Goal: Task Accomplishment & Management: Use online tool/utility

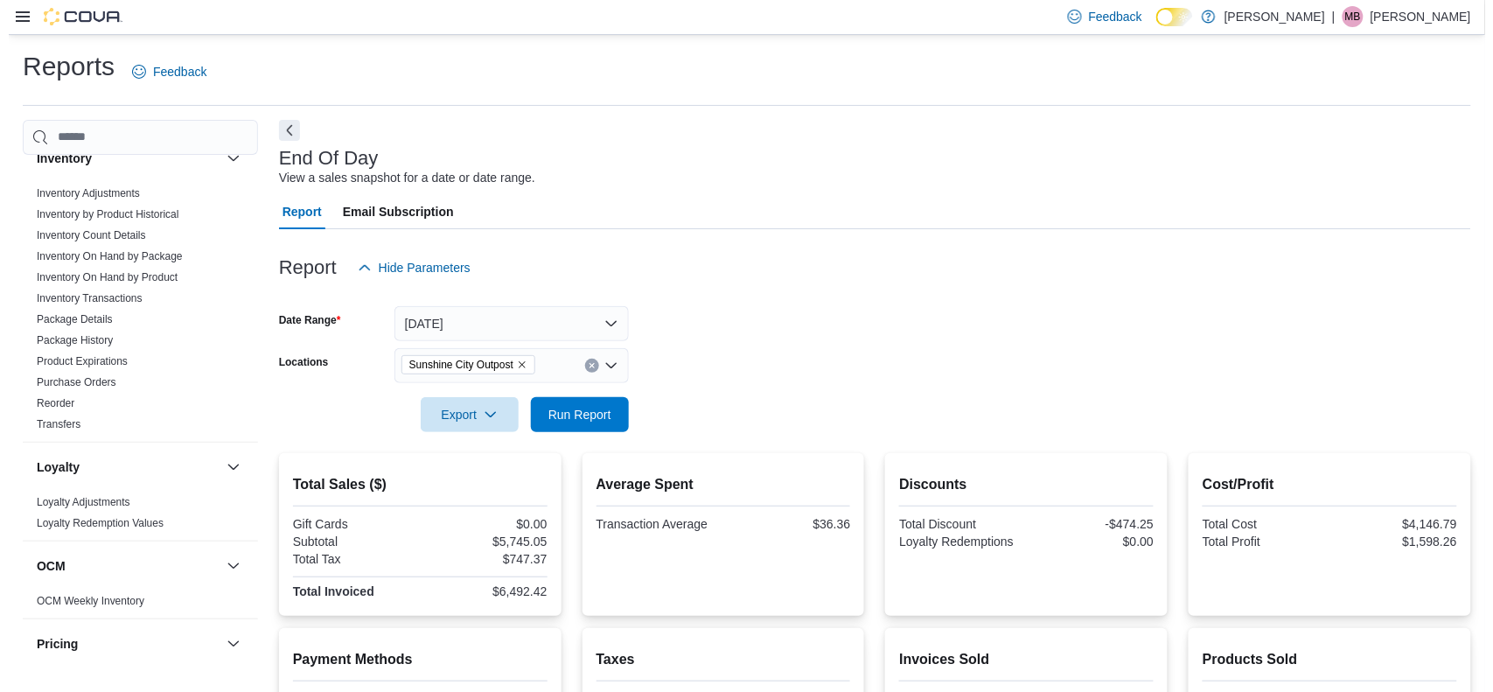
scroll to position [513, 0]
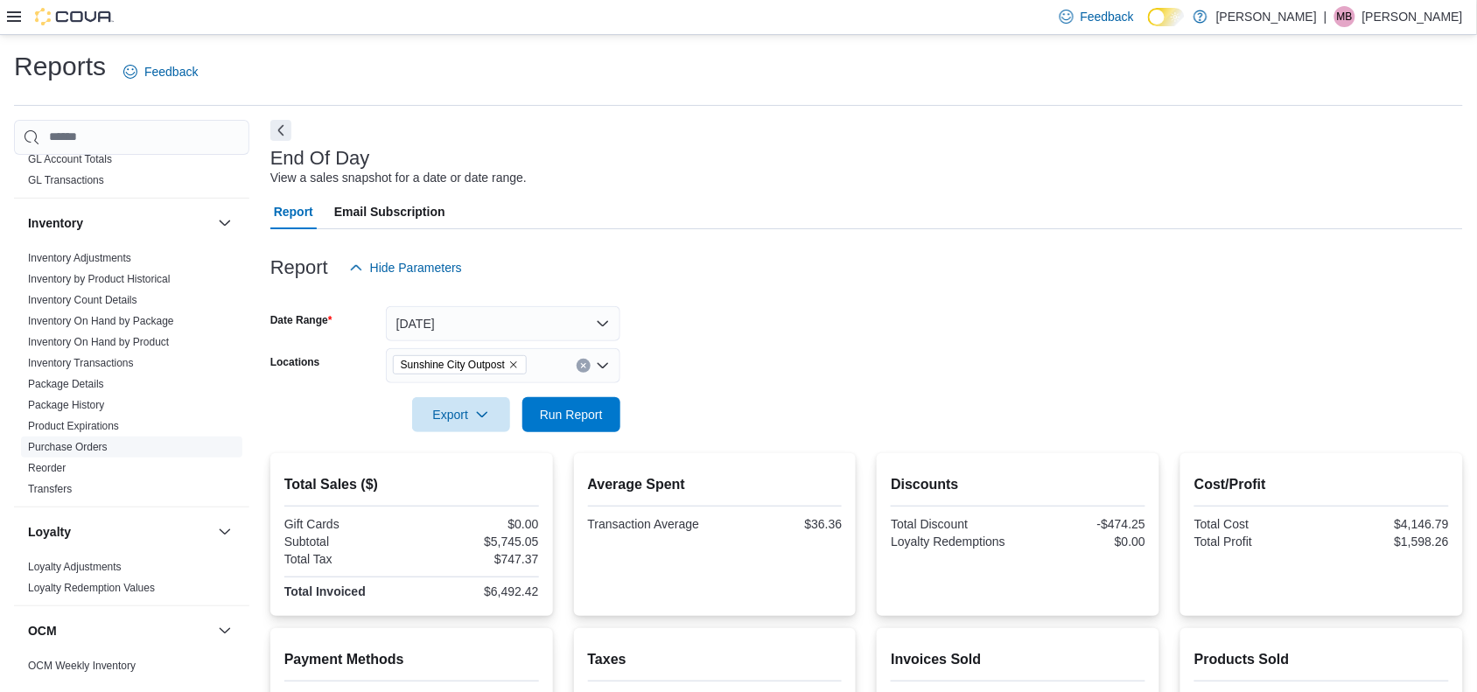
click at [99, 437] on span "Purchase Orders" at bounding box center [131, 447] width 221 height 21
click at [50, 443] on link "Purchase Orders" at bounding box center [68, 447] width 80 height 12
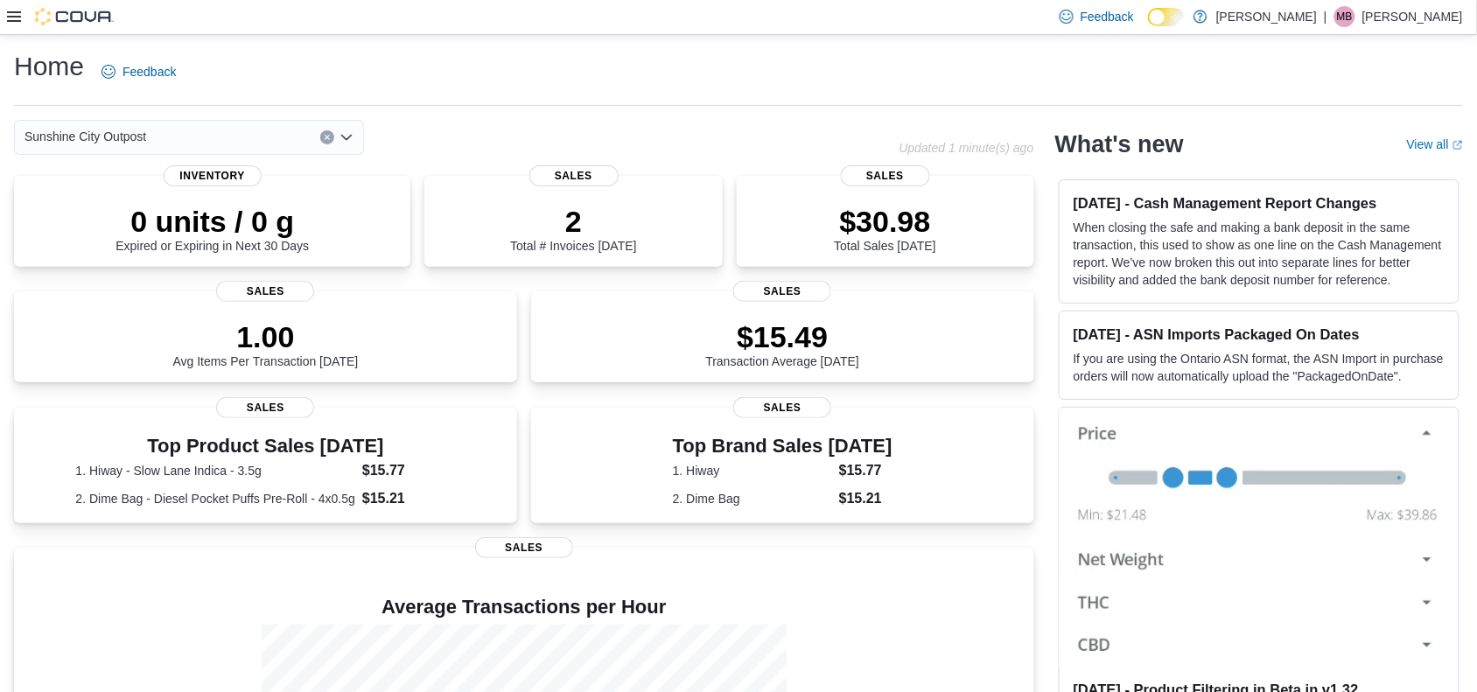
click at [14, 20] on icon at bounding box center [14, 16] width 14 height 10
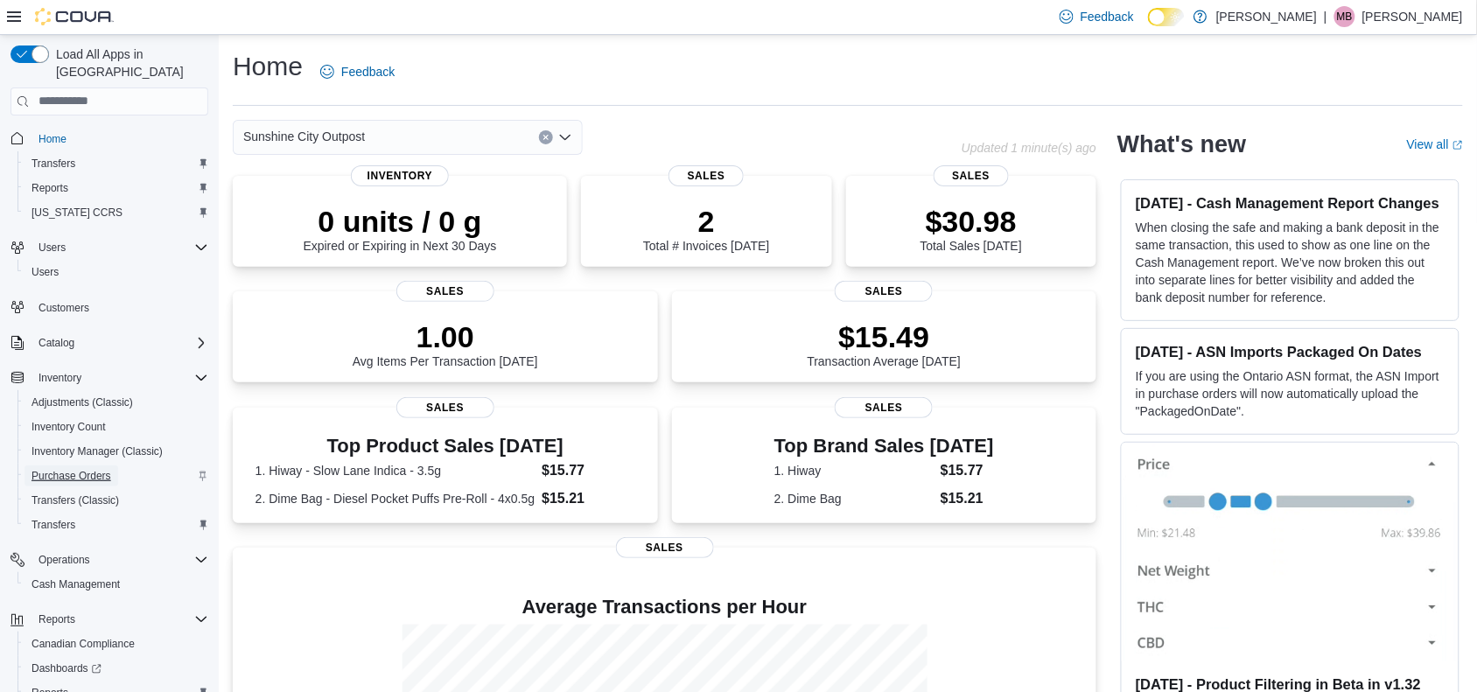
click at [87, 465] on span "Purchase Orders" at bounding box center [71, 475] width 80 height 21
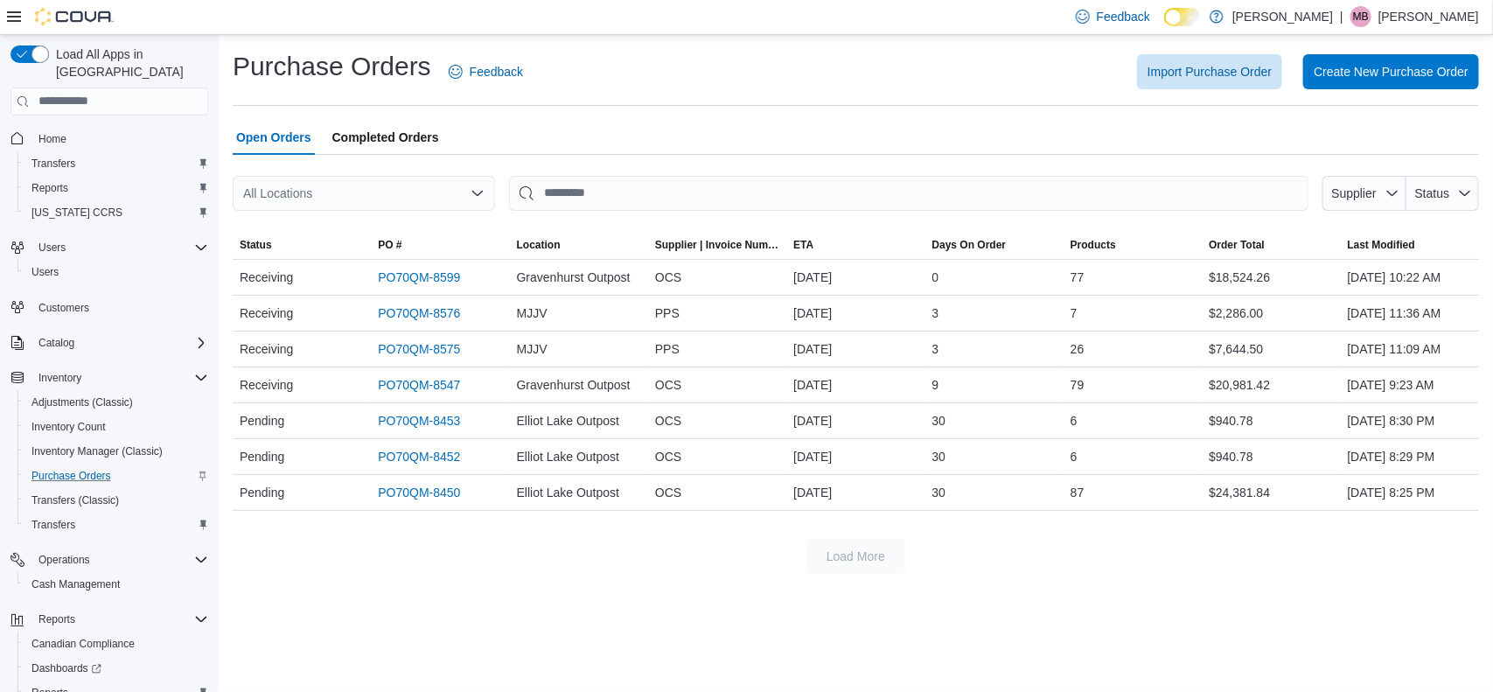
click at [381, 129] on span "Completed Orders" at bounding box center [385, 137] width 107 height 35
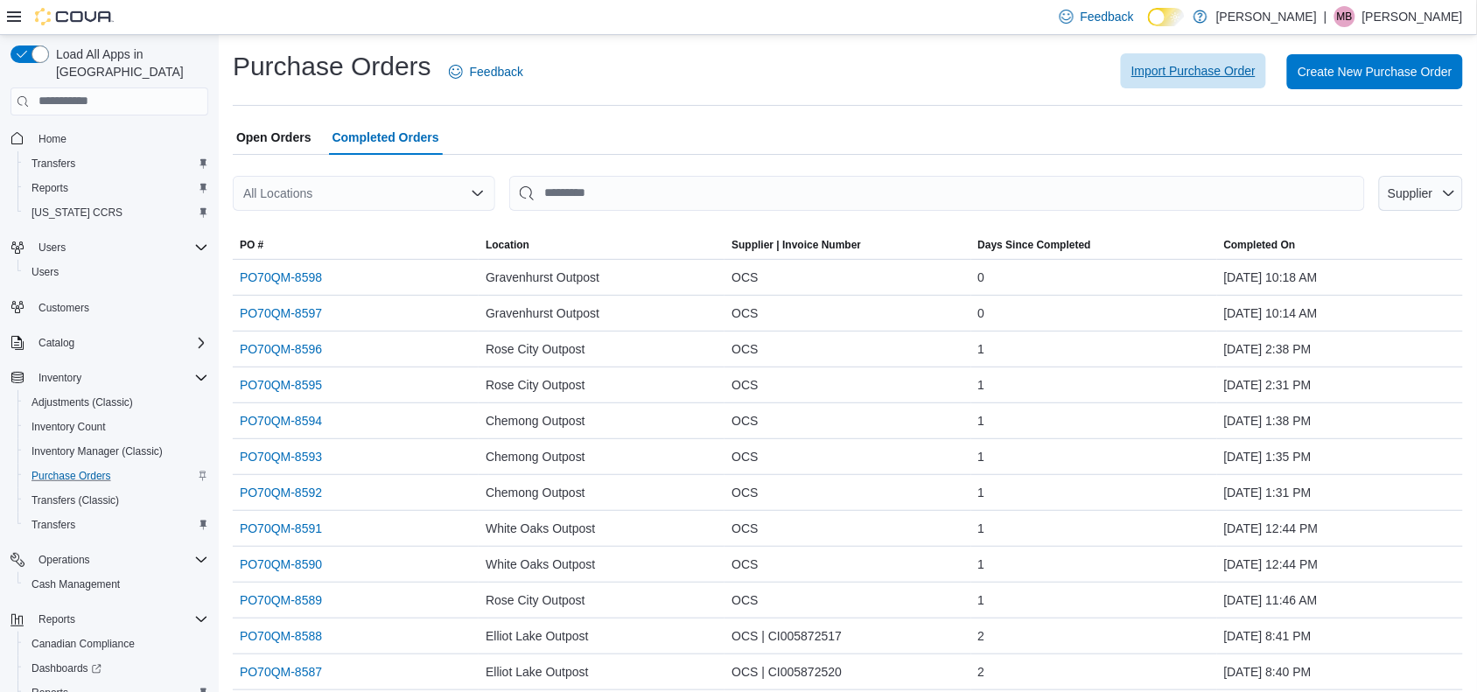
click at [1205, 76] on span "Import Purchase Order" at bounding box center [1193, 70] width 124 height 17
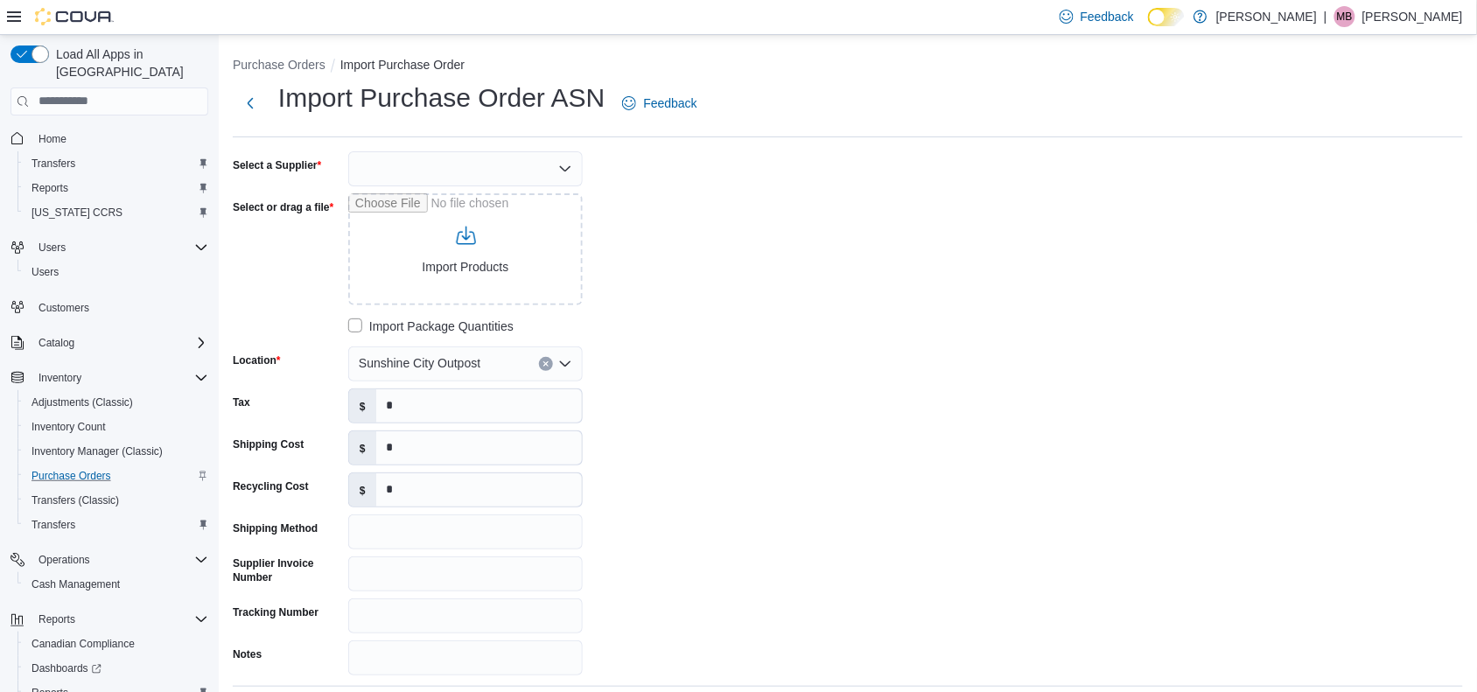
click at [565, 163] on icon "Open list of options" at bounding box center [565, 169] width 14 height 14
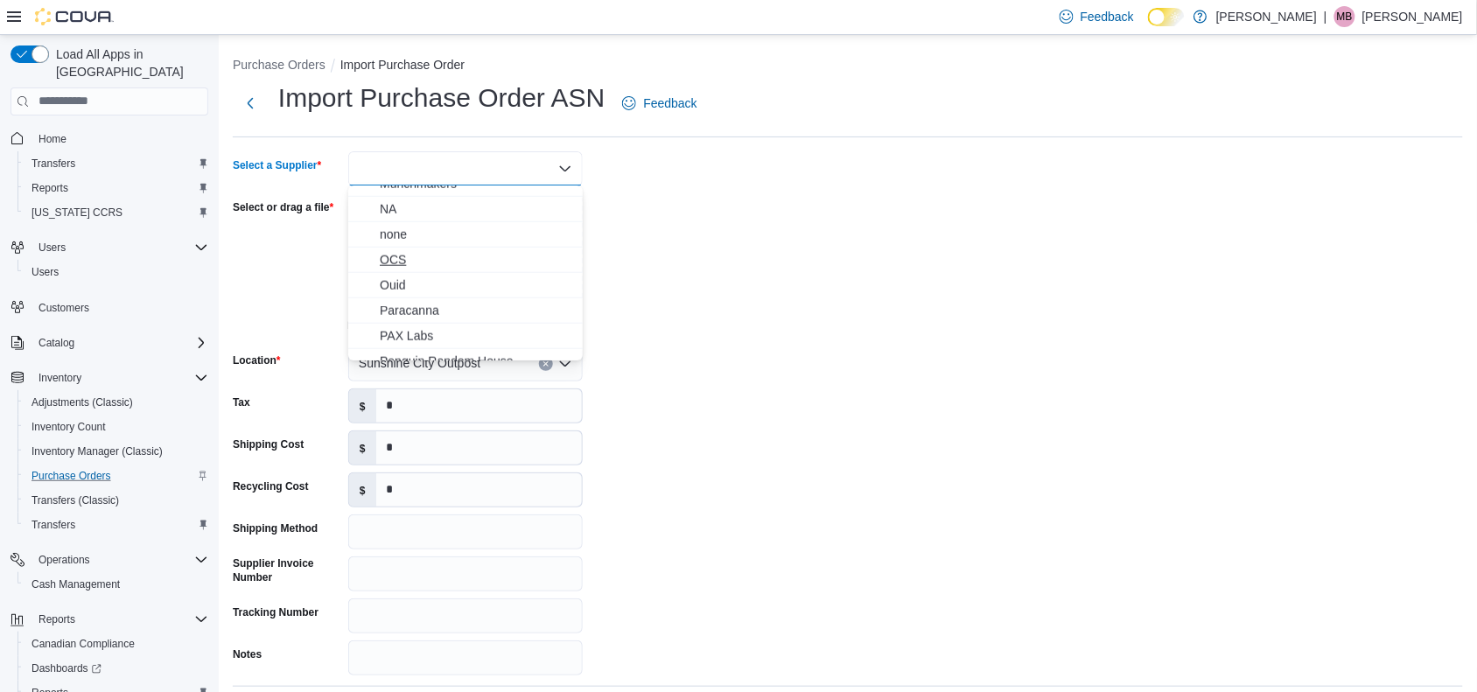
click at [442, 256] on span "OCS" at bounding box center [476, 259] width 192 height 17
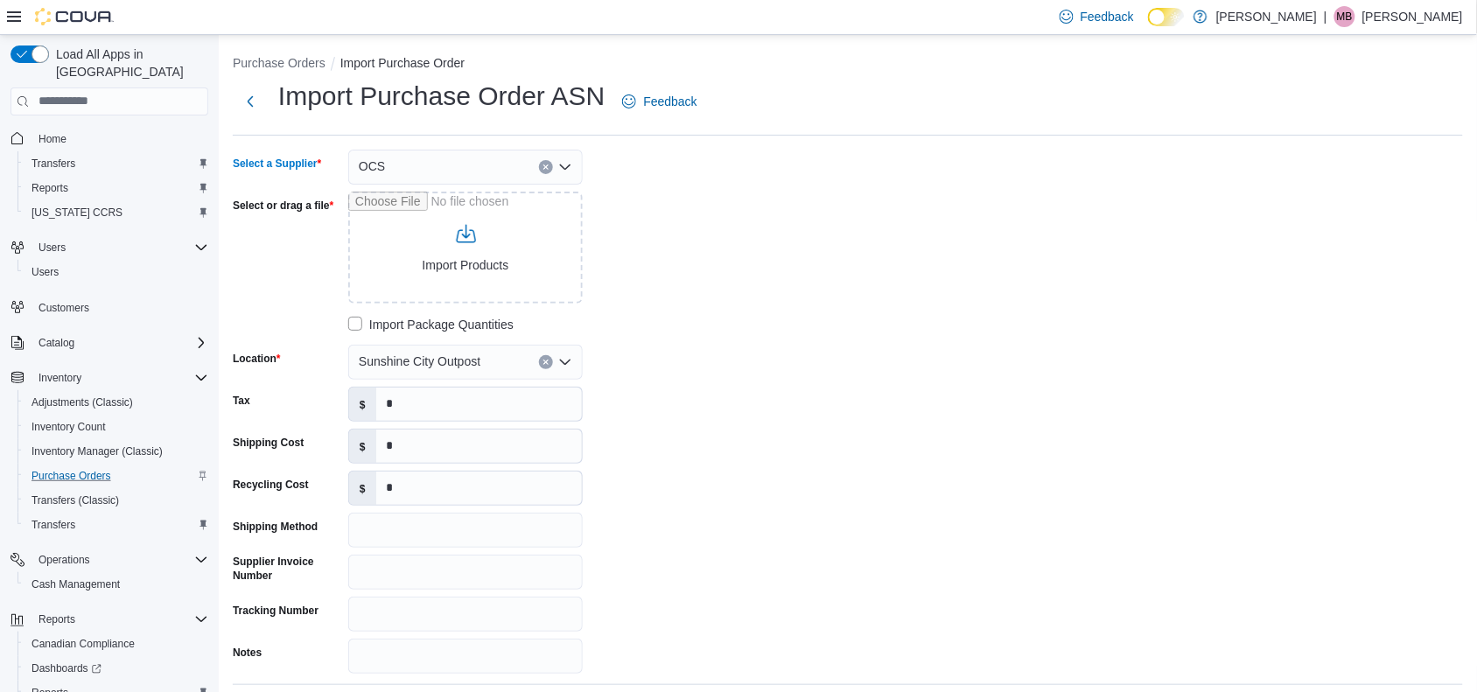
scroll to position [0, 0]
click at [470, 255] on input "Select or drag a file" at bounding box center [465, 249] width 234 height 112
type input "**********"
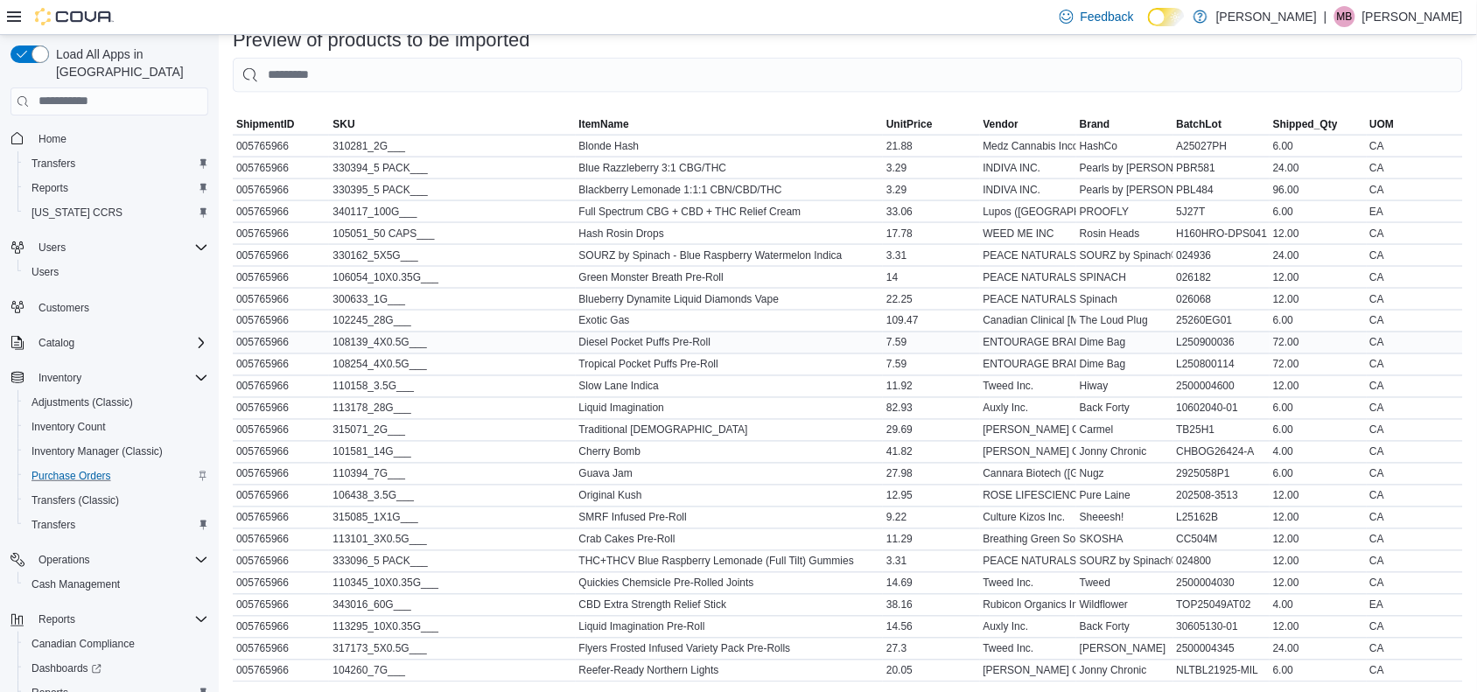
scroll to position [777, 0]
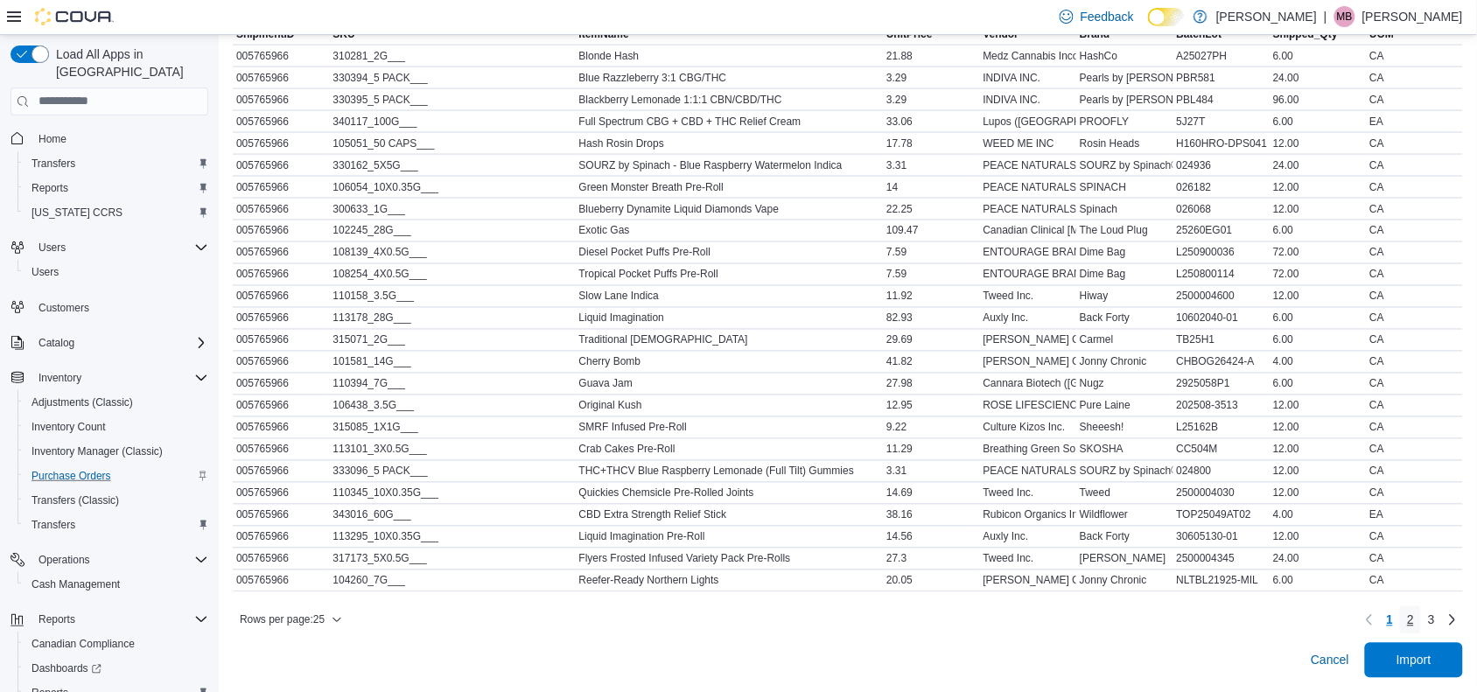
click at [1421, 621] on link "2" at bounding box center [1410, 620] width 21 height 28
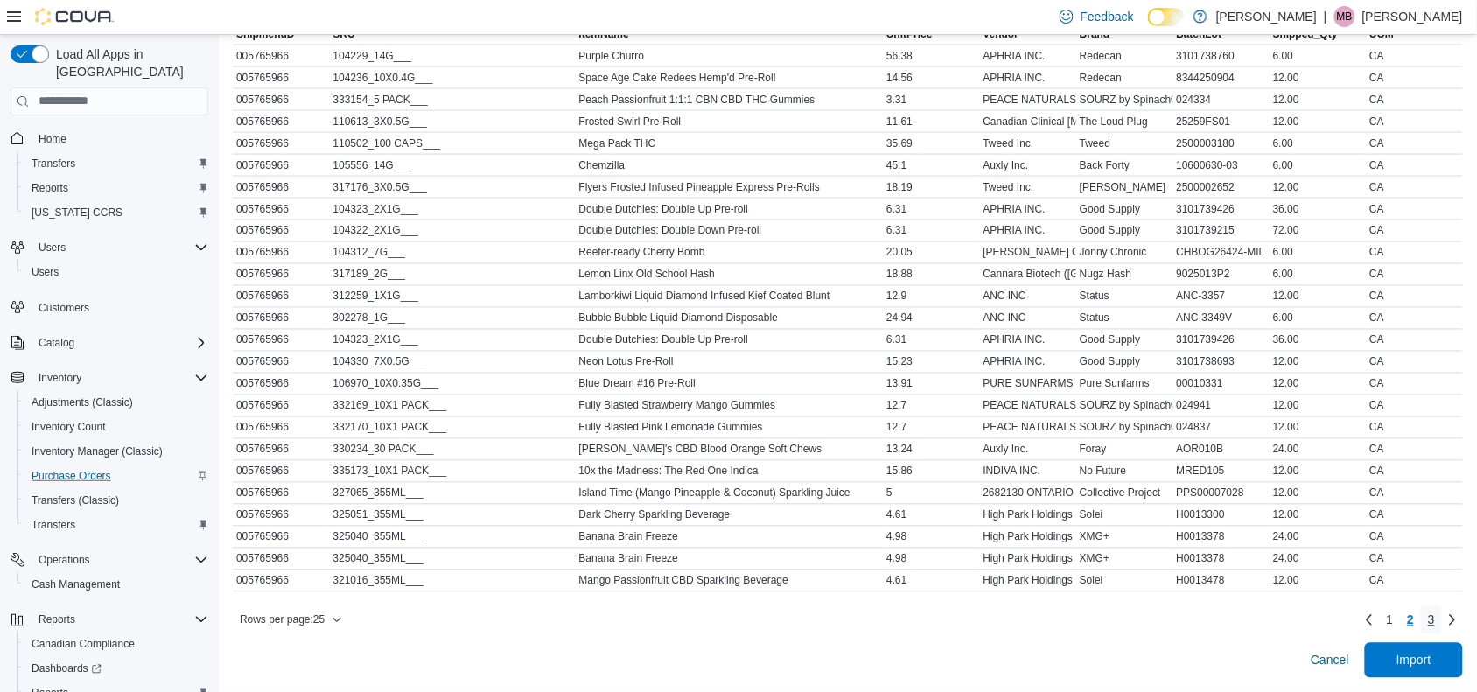
click at [1435, 622] on span "3" at bounding box center [1431, 619] width 7 height 17
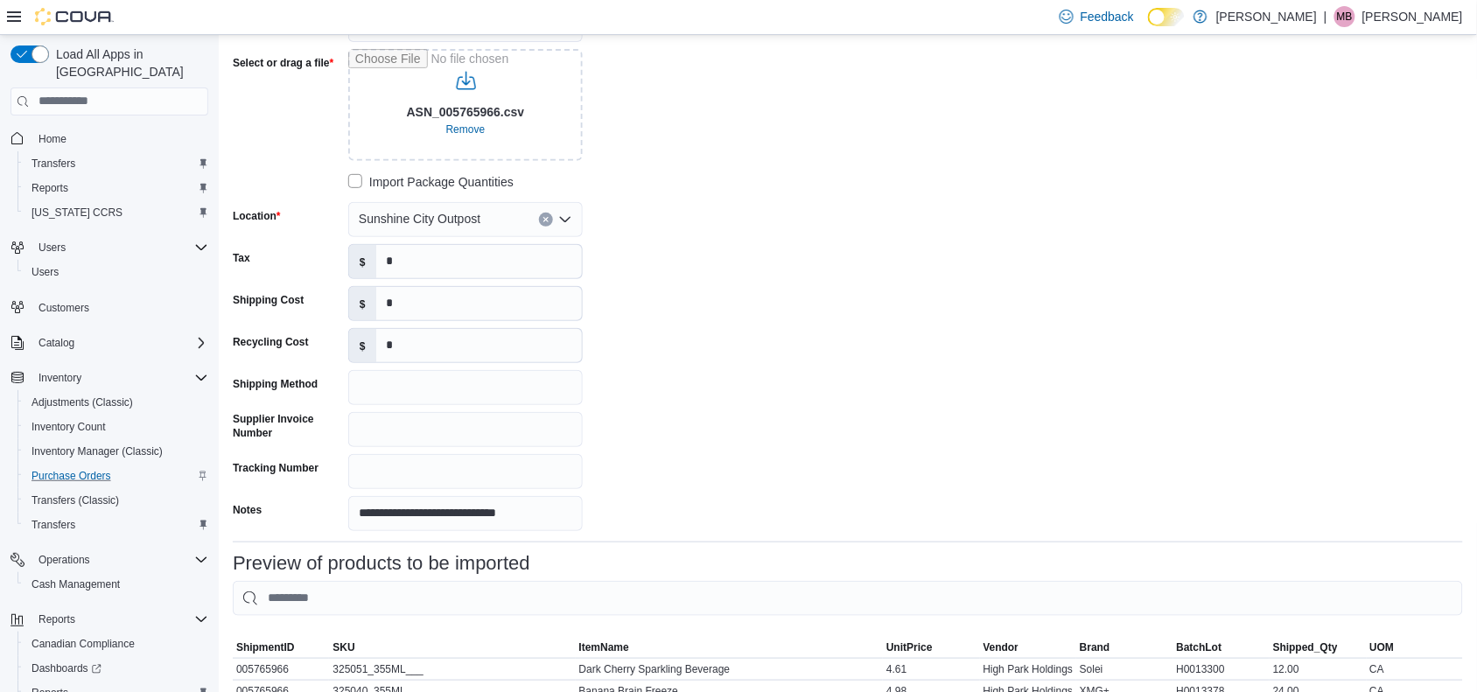
scroll to position [0, 0]
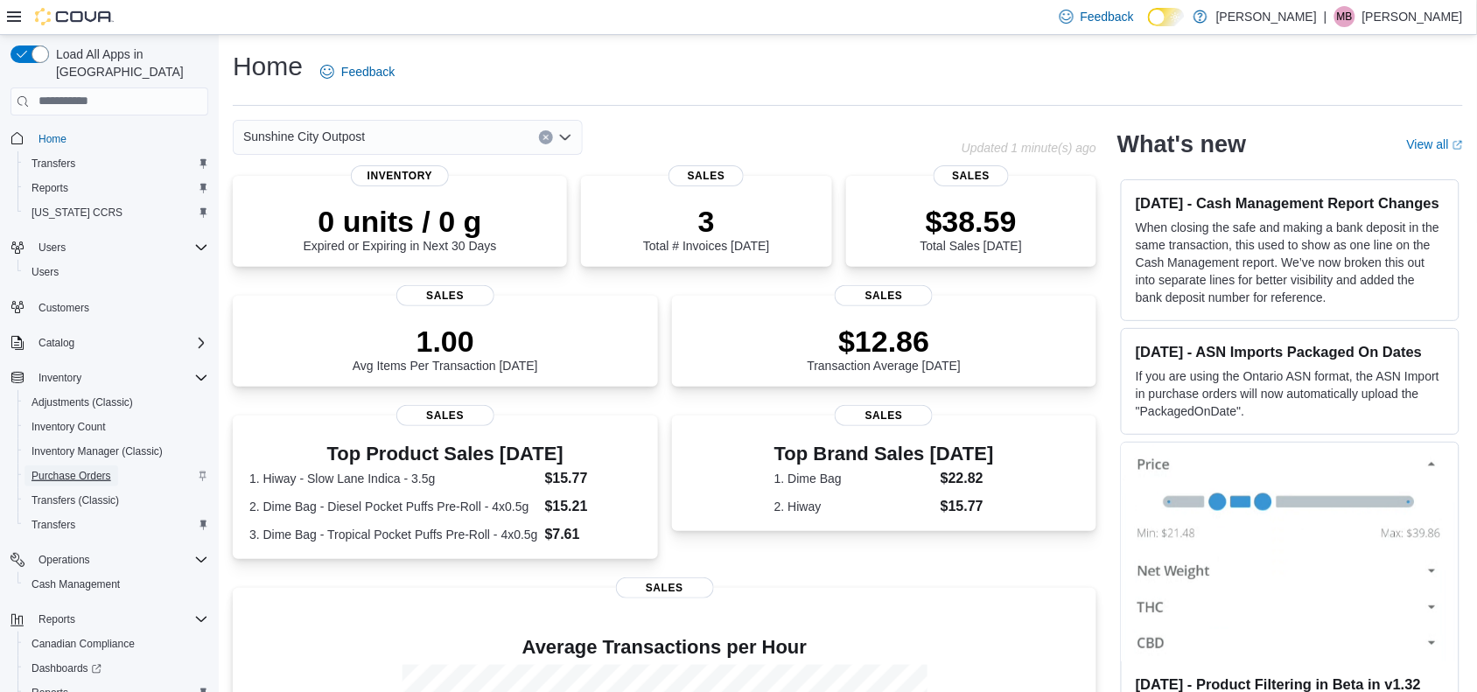
click at [75, 469] on span "Purchase Orders" at bounding box center [71, 476] width 80 height 14
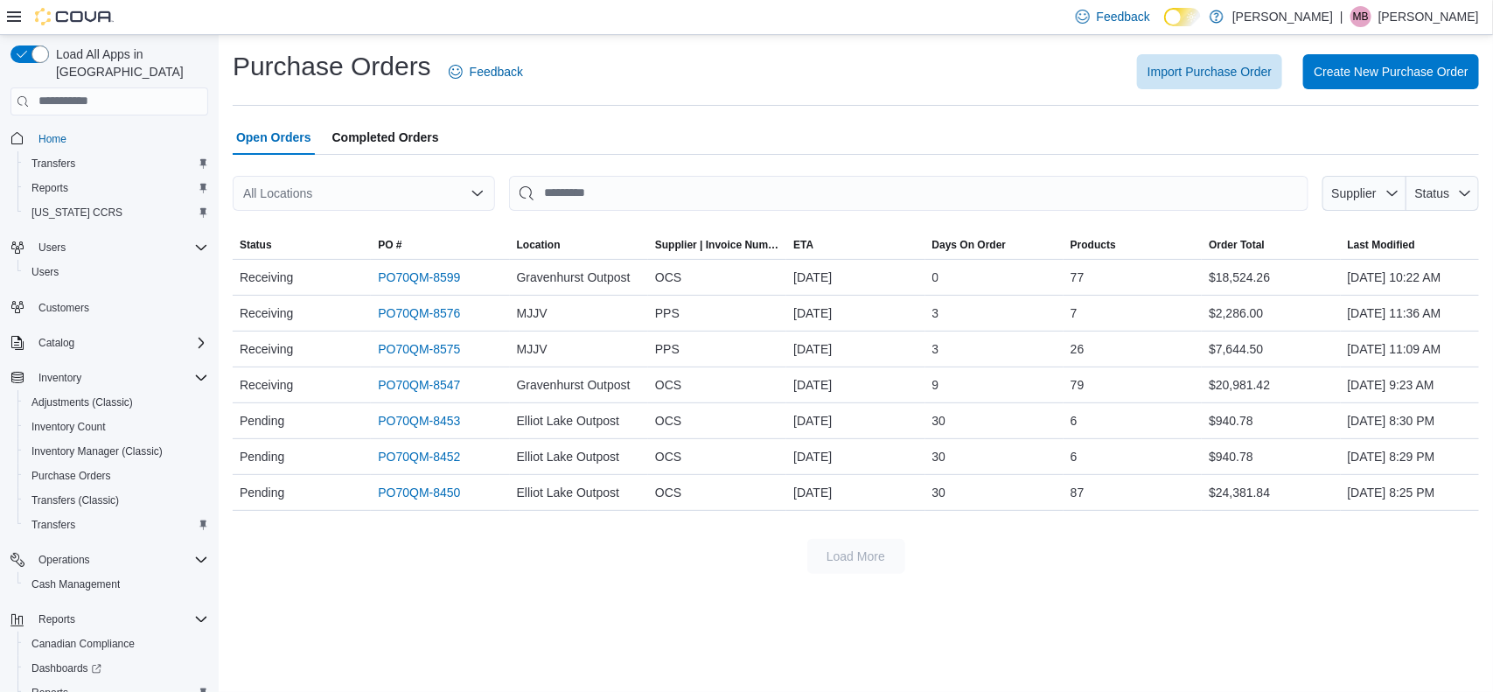
click at [388, 141] on span "Completed Orders" at bounding box center [385, 137] width 107 height 35
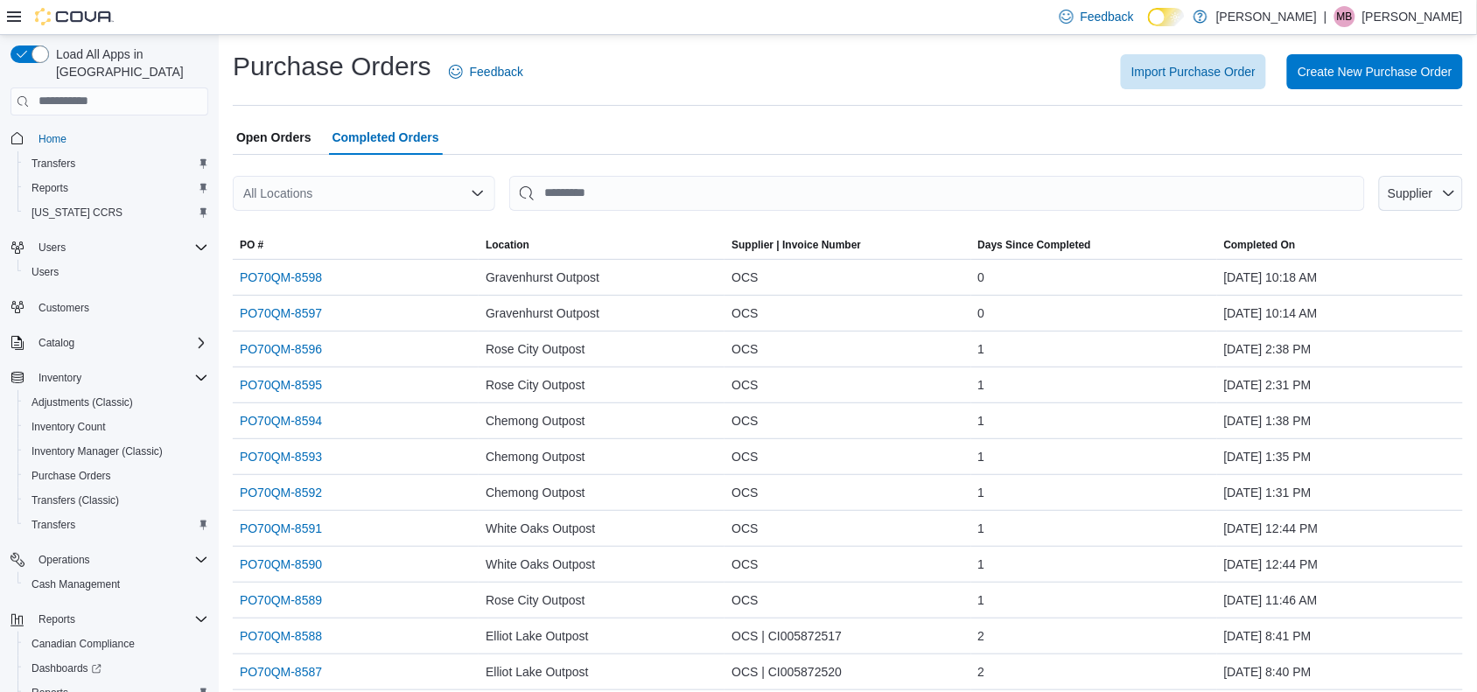
click at [283, 138] on span "Open Orders" at bounding box center [273, 137] width 75 height 35
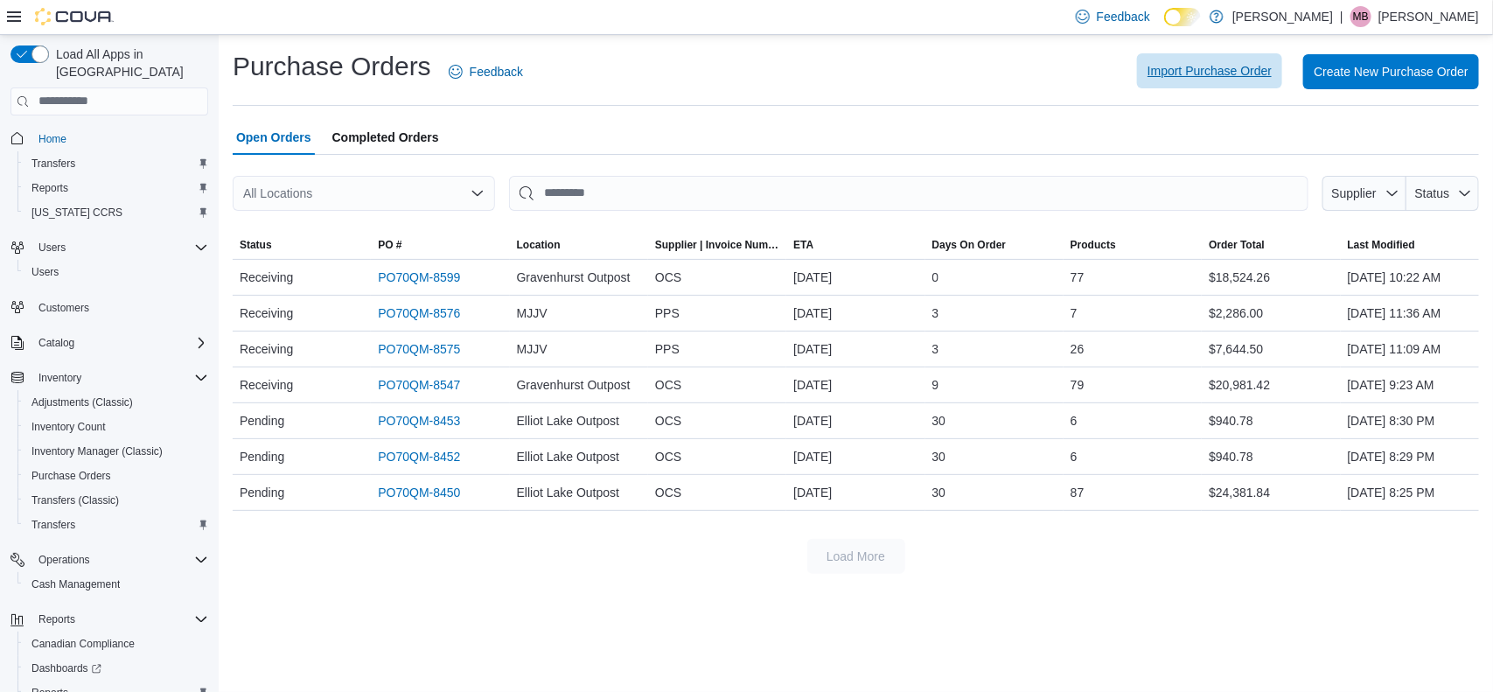
click at [1191, 70] on span "Import Purchase Order" at bounding box center [1210, 70] width 124 height 17
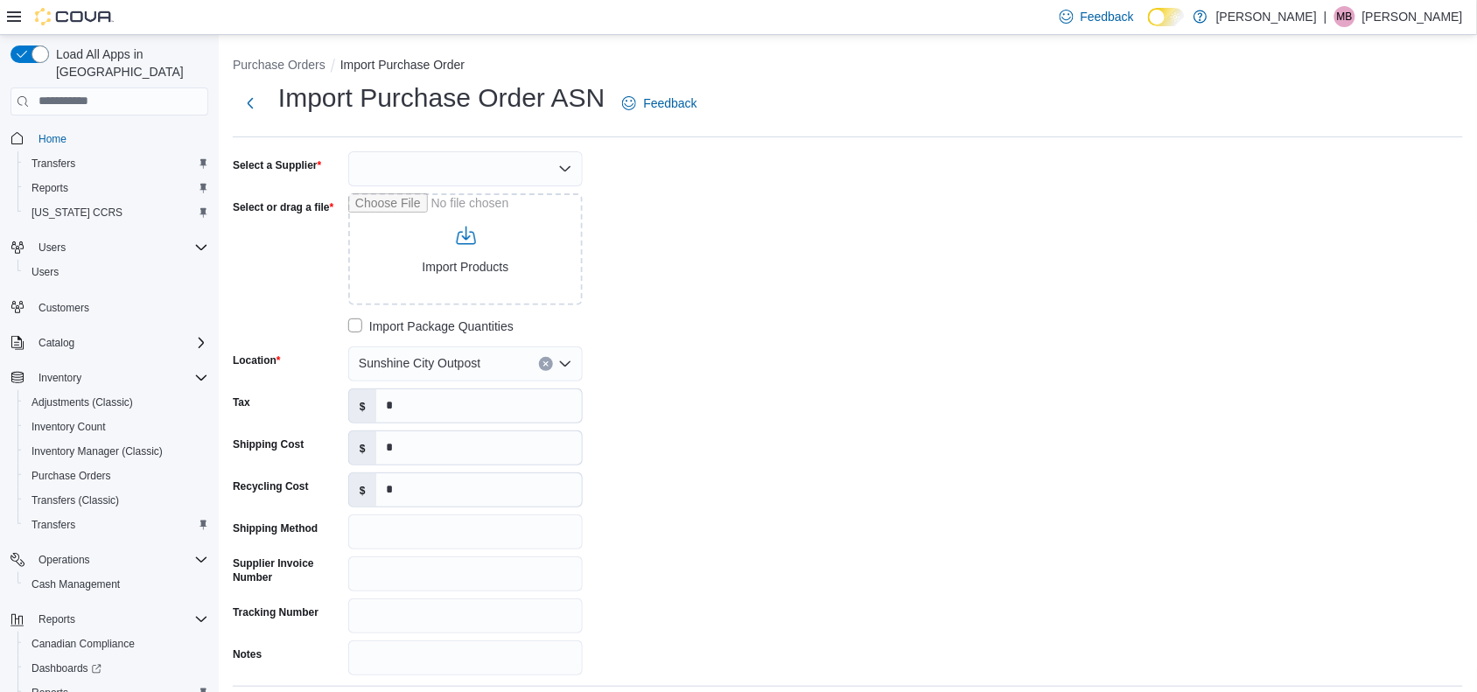
click at [562, 164] on icon "Open list of options" at bounding box center [565, 169] width 14 height 14
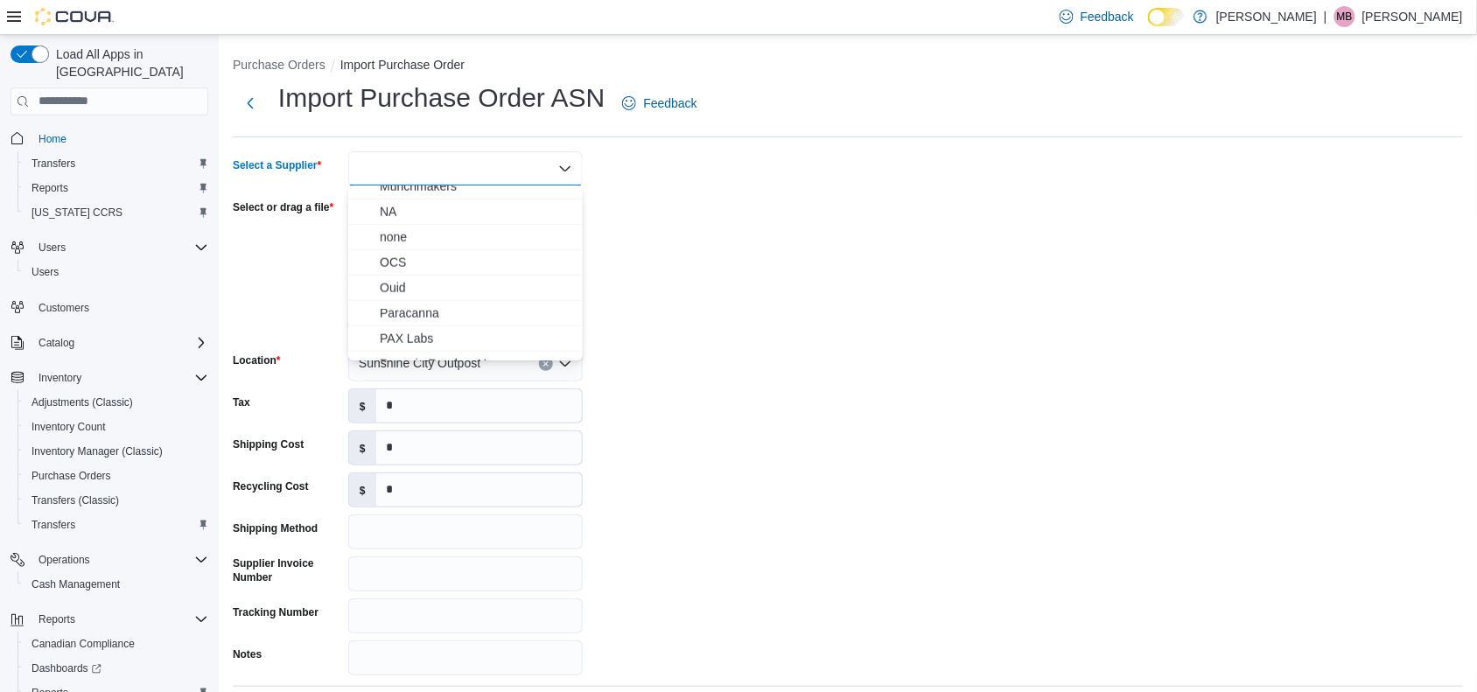
scroll to position [547, 0]
click at [446, 263] on span "OCS" at bounding box center [476, 259] width 192 height 17
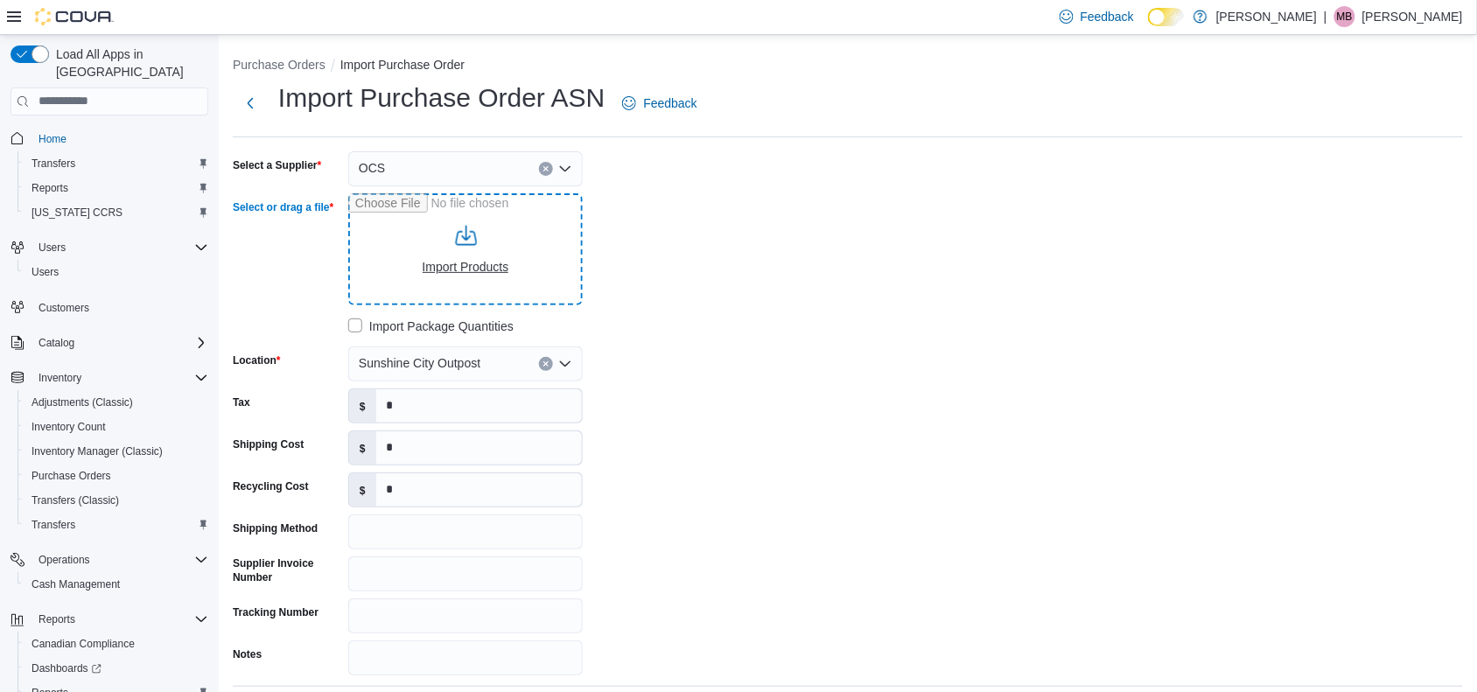
click at [466, 268] on input "Select or drag a file" at bounding box center [465, 249] width 234 height 112
type input "**********"
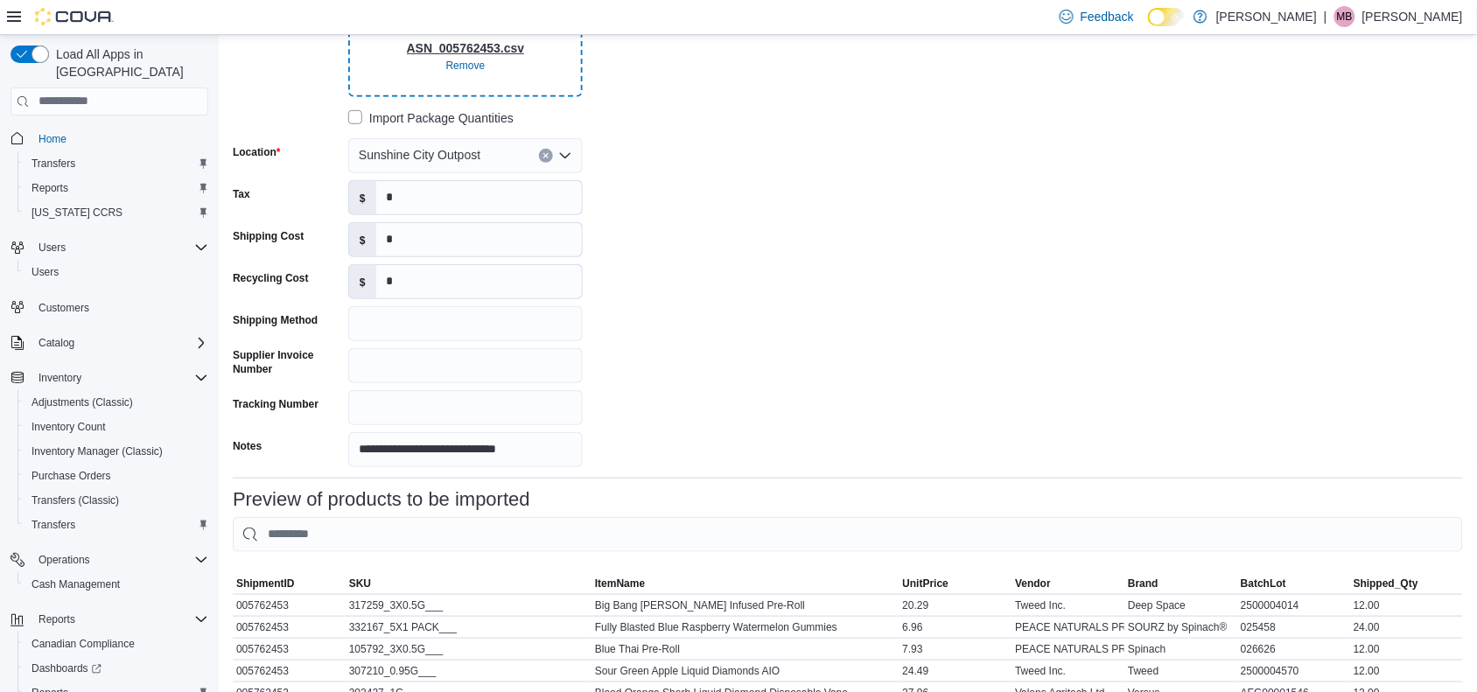
scroll to position [0, 0]
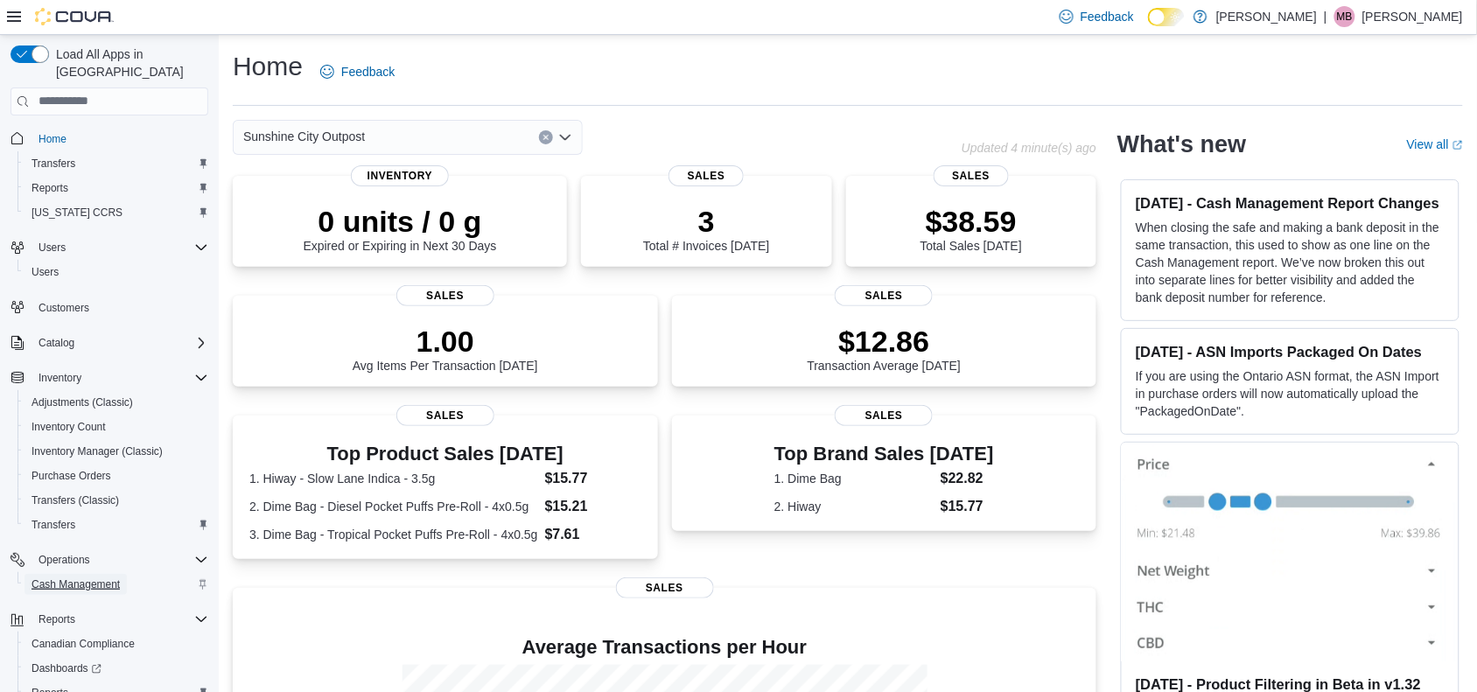
click at [90, 577] on span "Cash Management" at bounding box center [75, 584] width 88 height 14
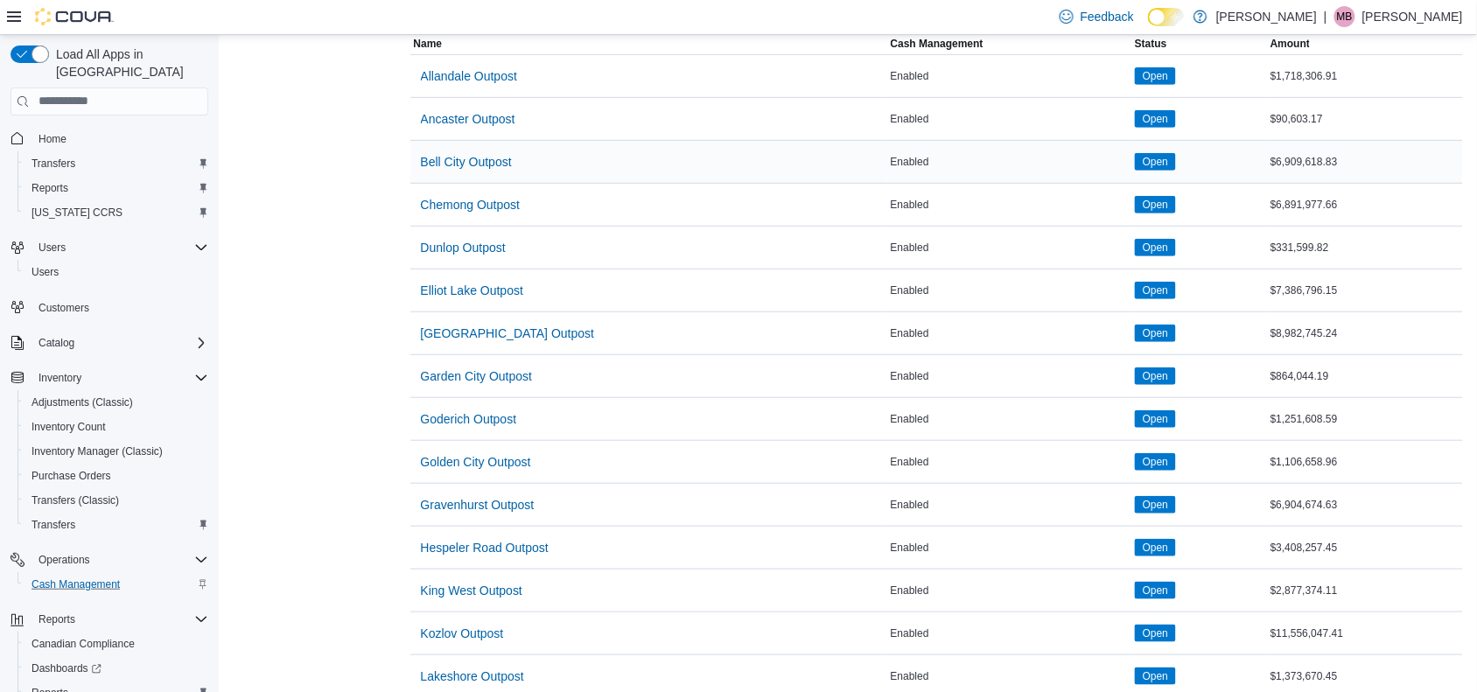
scroll to position [547, 0]
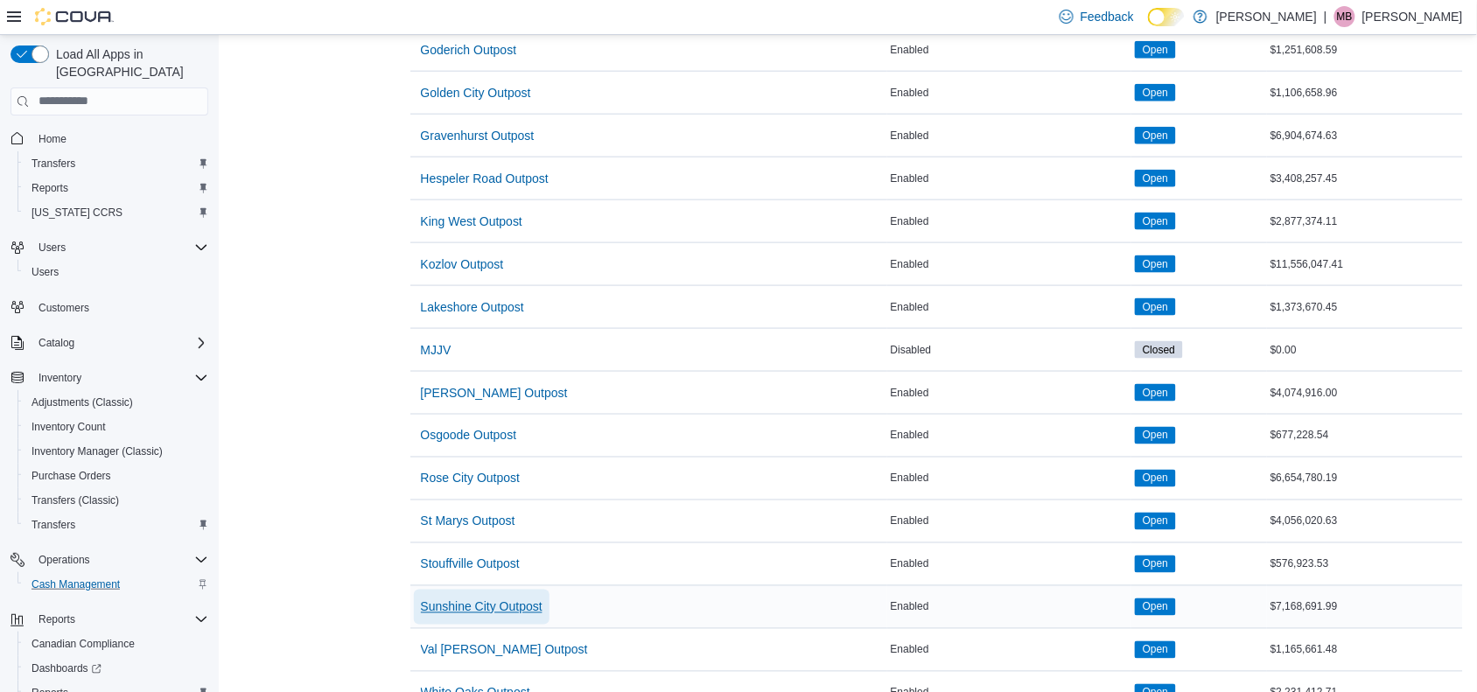
click at [460, 616] on span "Sunshine City Outpost" at bounding box center [482, 606] width 122 height 17
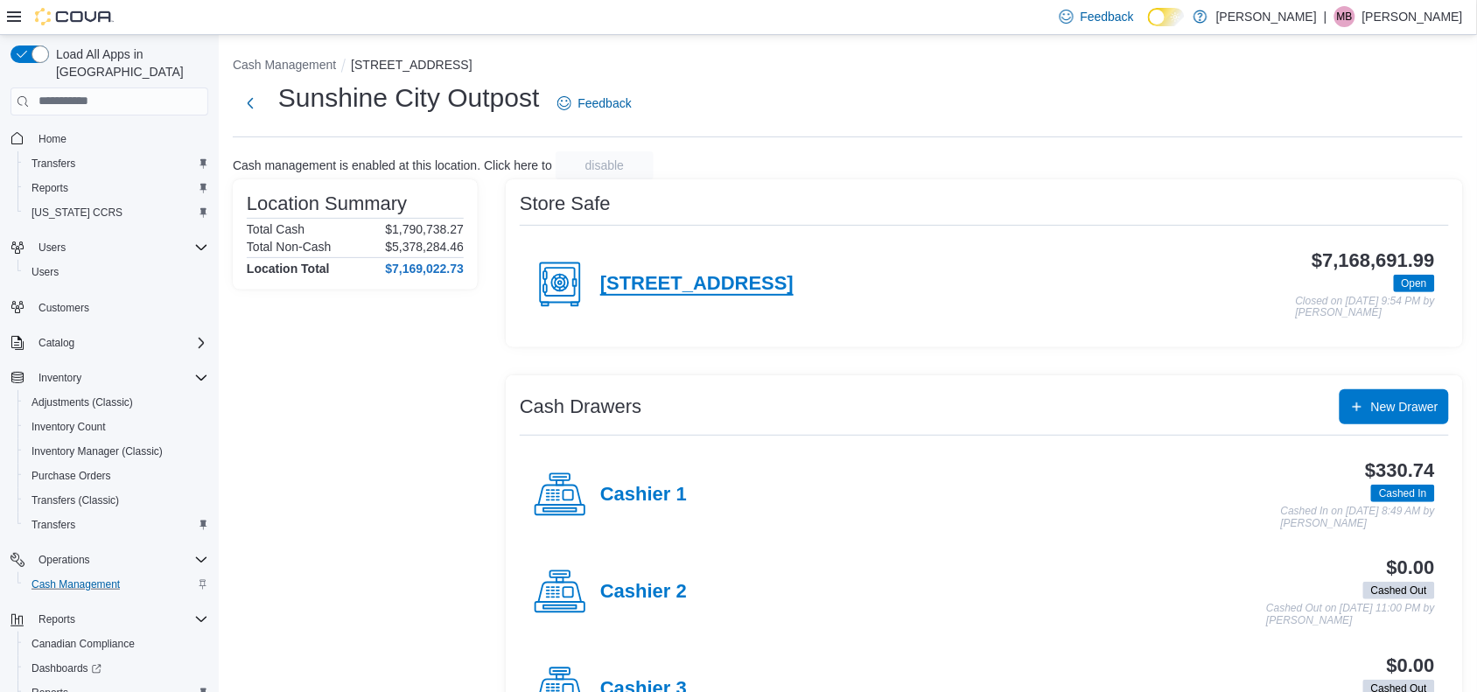
click at [693, 276] on h4 "81 Mississauga Street East" at bounding box center [696, 284] width 193 height 23
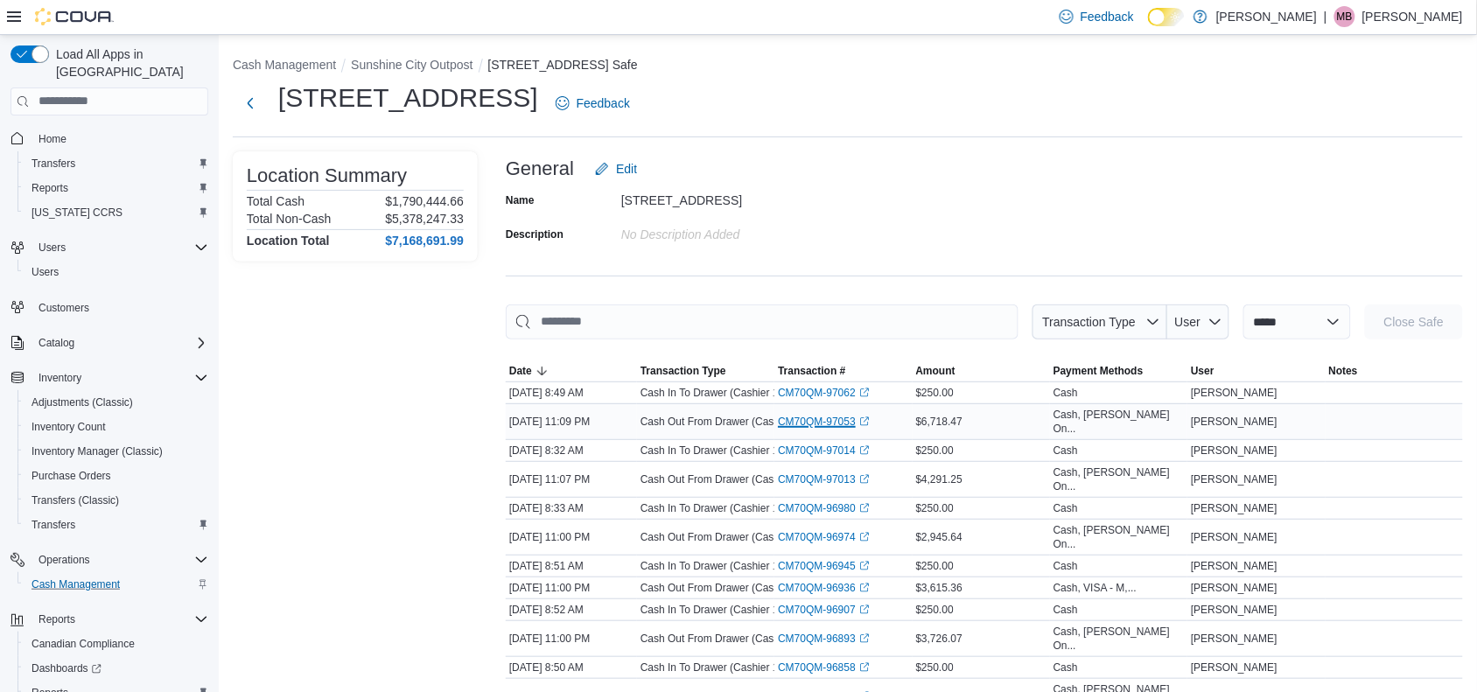
click at [828, 415] on link "CM70QM-97053 (opens in a new tab or window)" at bounding box center [824, 422] width 92 height 14
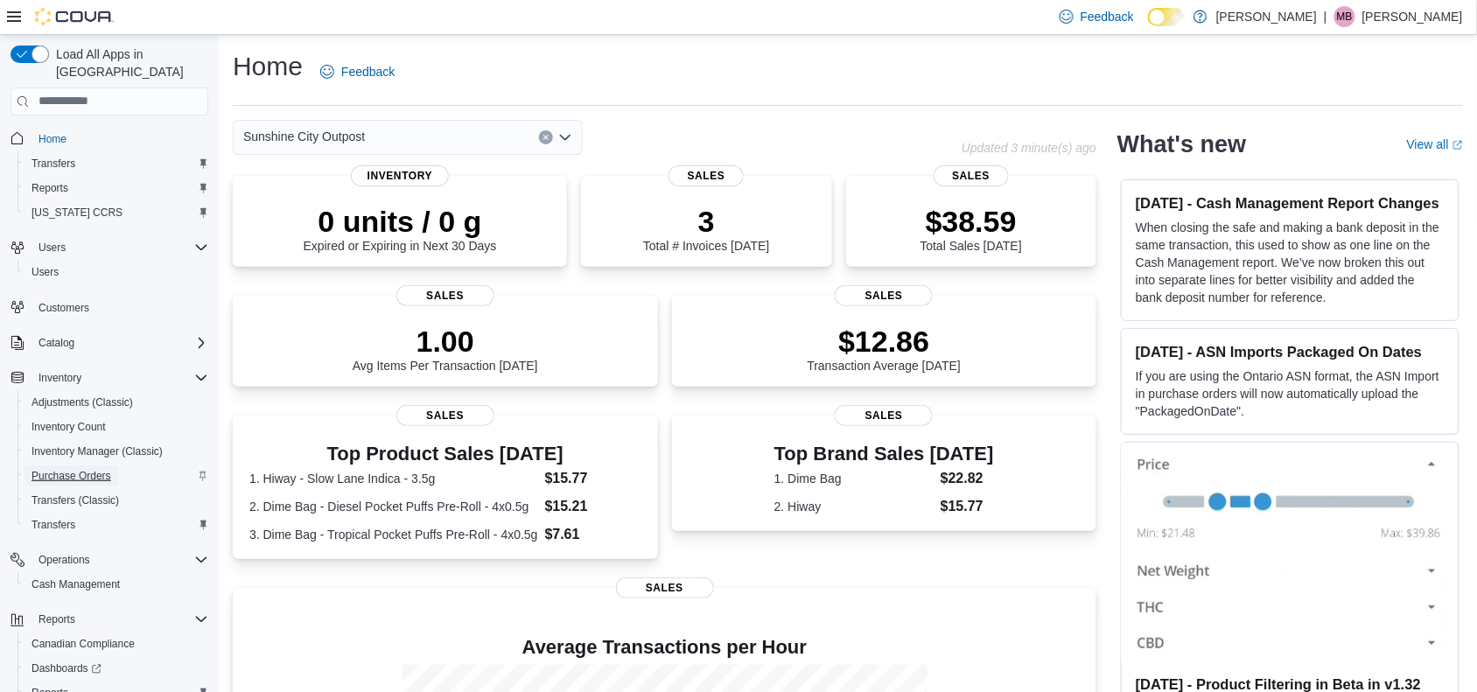
click at [97, 469] on span "Purchase Orders" at bounding box center [71, 476] width 80 height 14
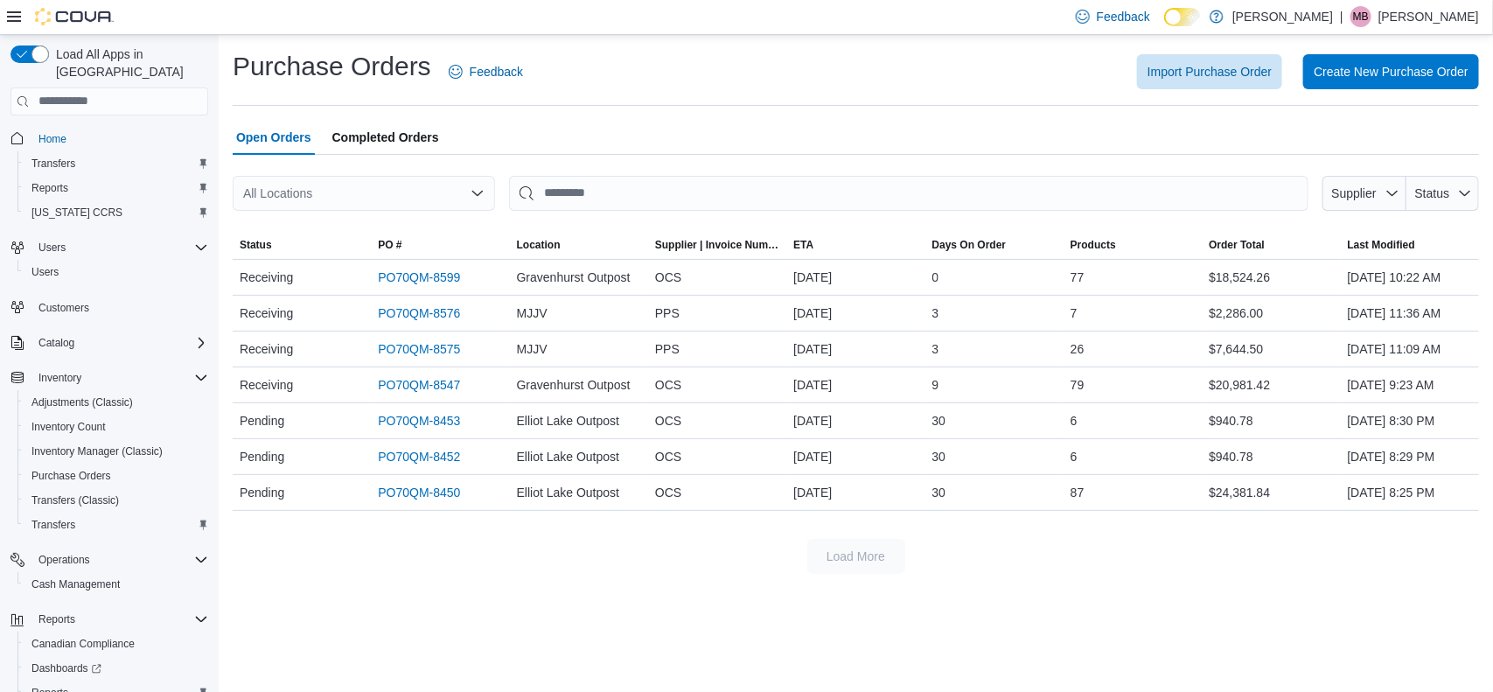
click at [479, 188] on icon "Open list of options" at bounding box center [478, 193] width 14 height 14
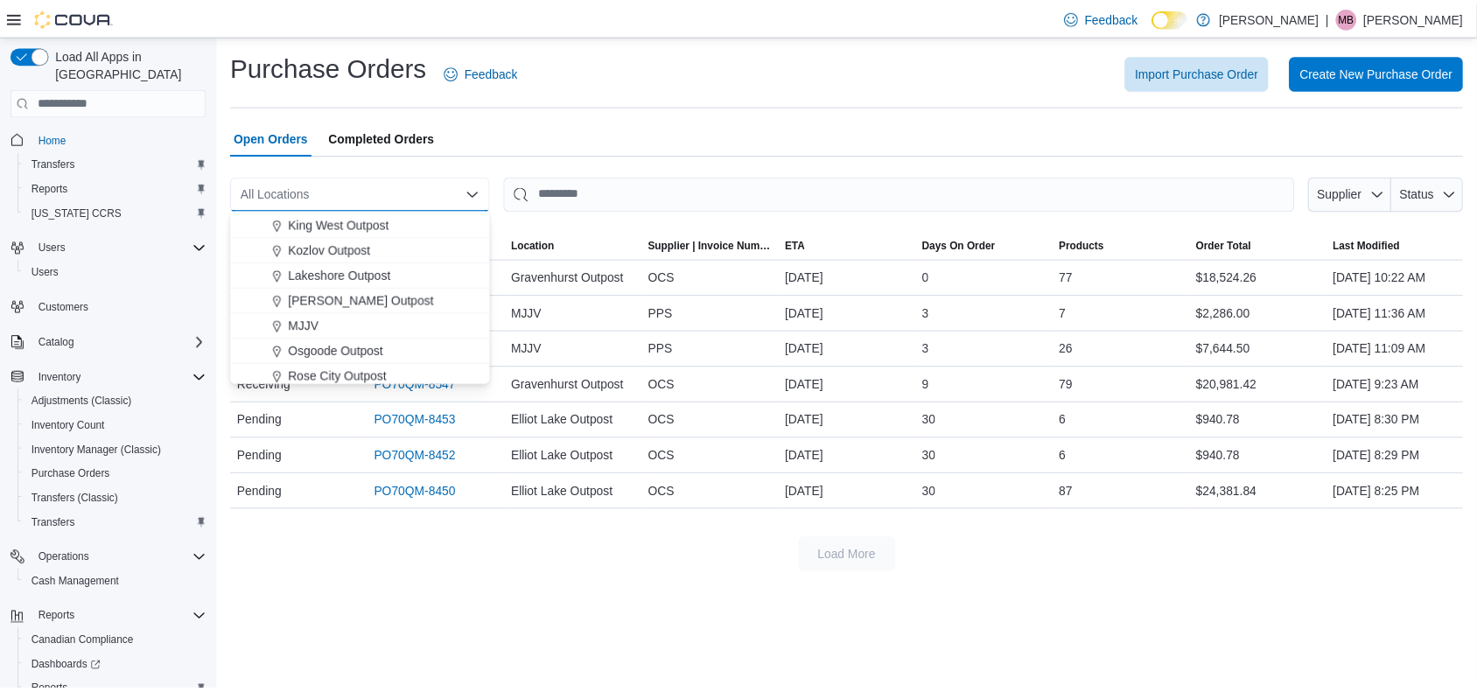
scroll to position [437, 0]
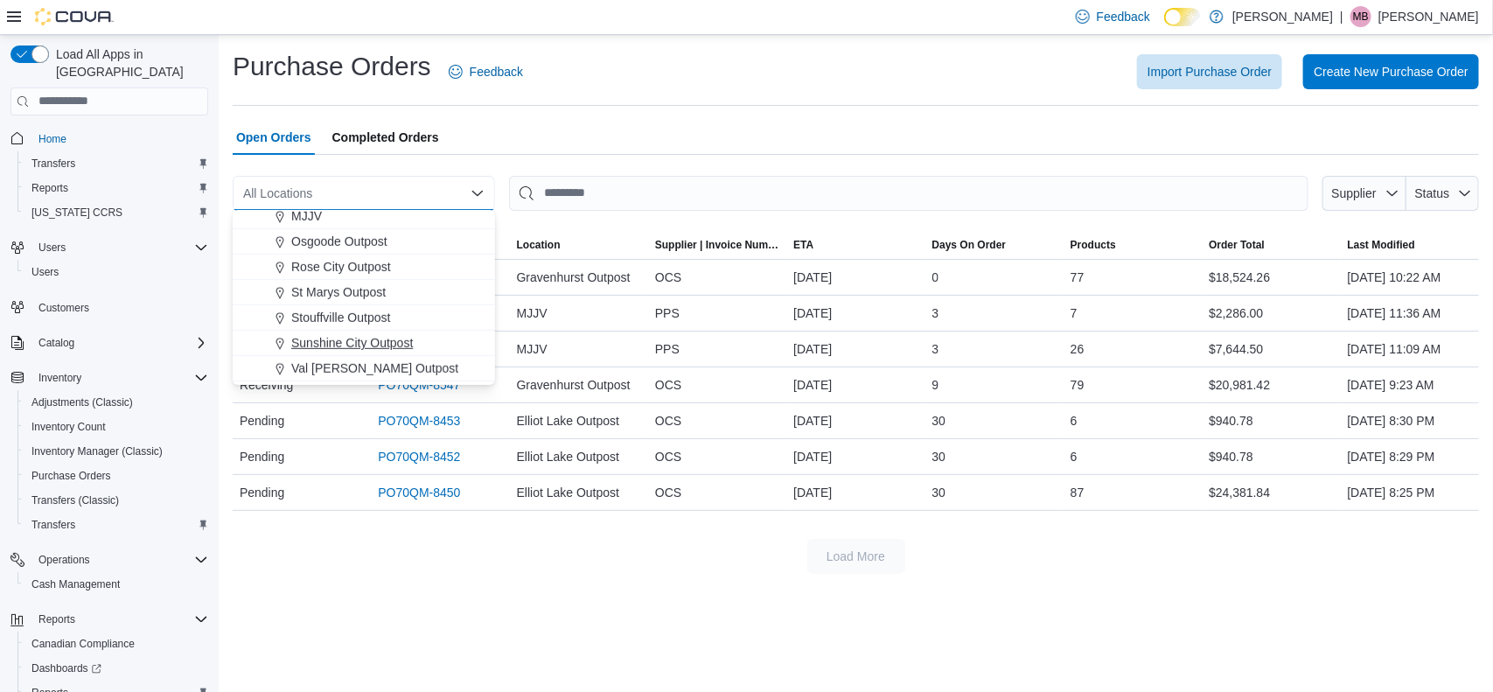
click at [399, 338] on span "Sunshine City Outpost" at bounding box center [352, 342] width 122 height 17
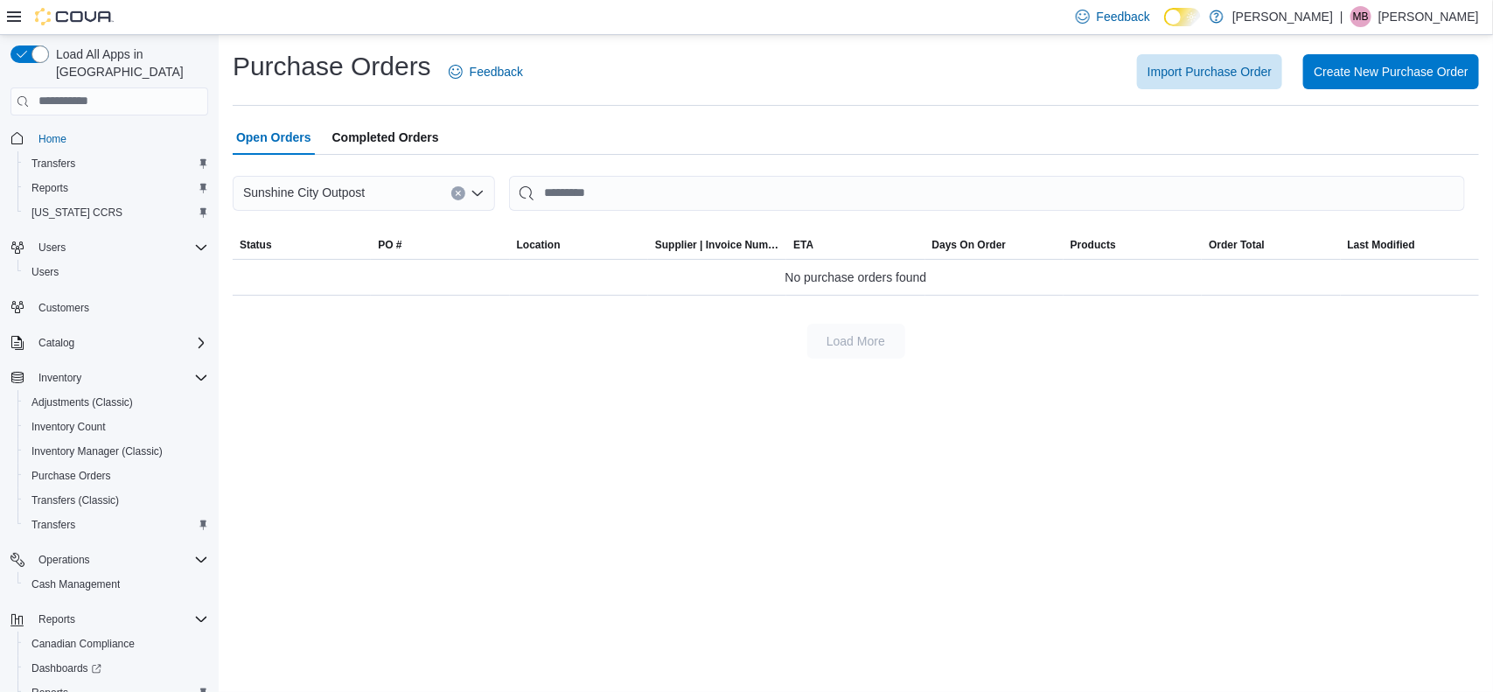
click at [473, 198] on icon "Open list of options" at bounding box center [478, 193] width 14 height 14
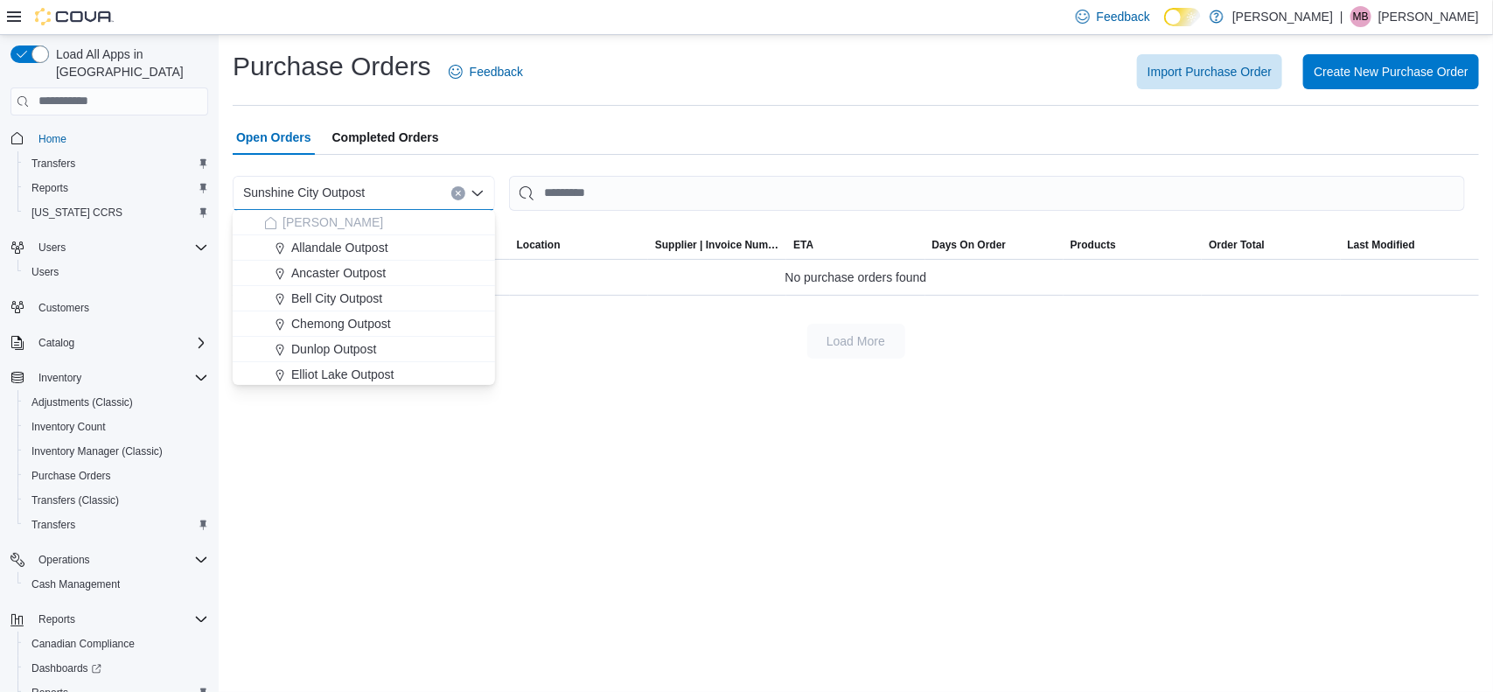
click at [457, 186] on button "Clear input" at bounding box center [458, 193] width 14 height 14
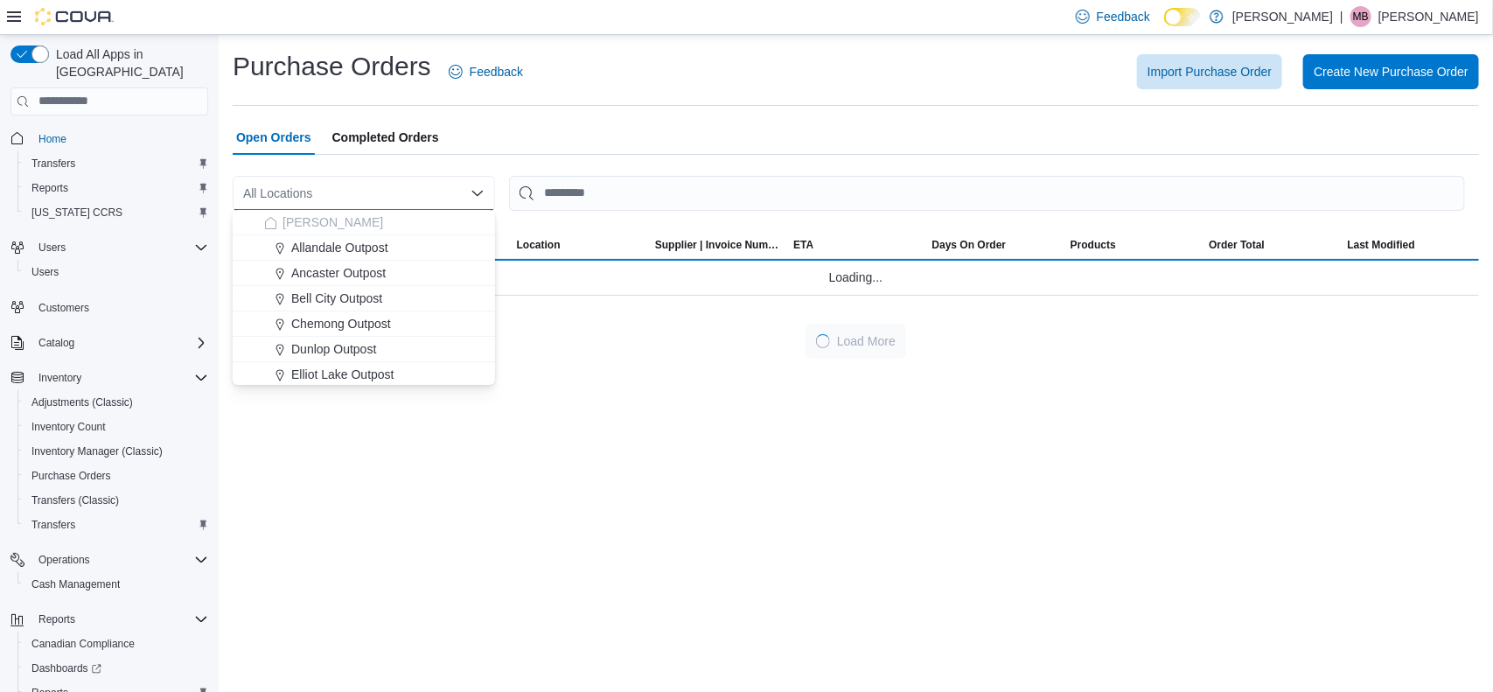
click at [605, 503] on div "Purchase Orders Feedback Import Purchase Order Create New Purchase Order Open O…" at bounding box center [856, 363] width 1275 height 657
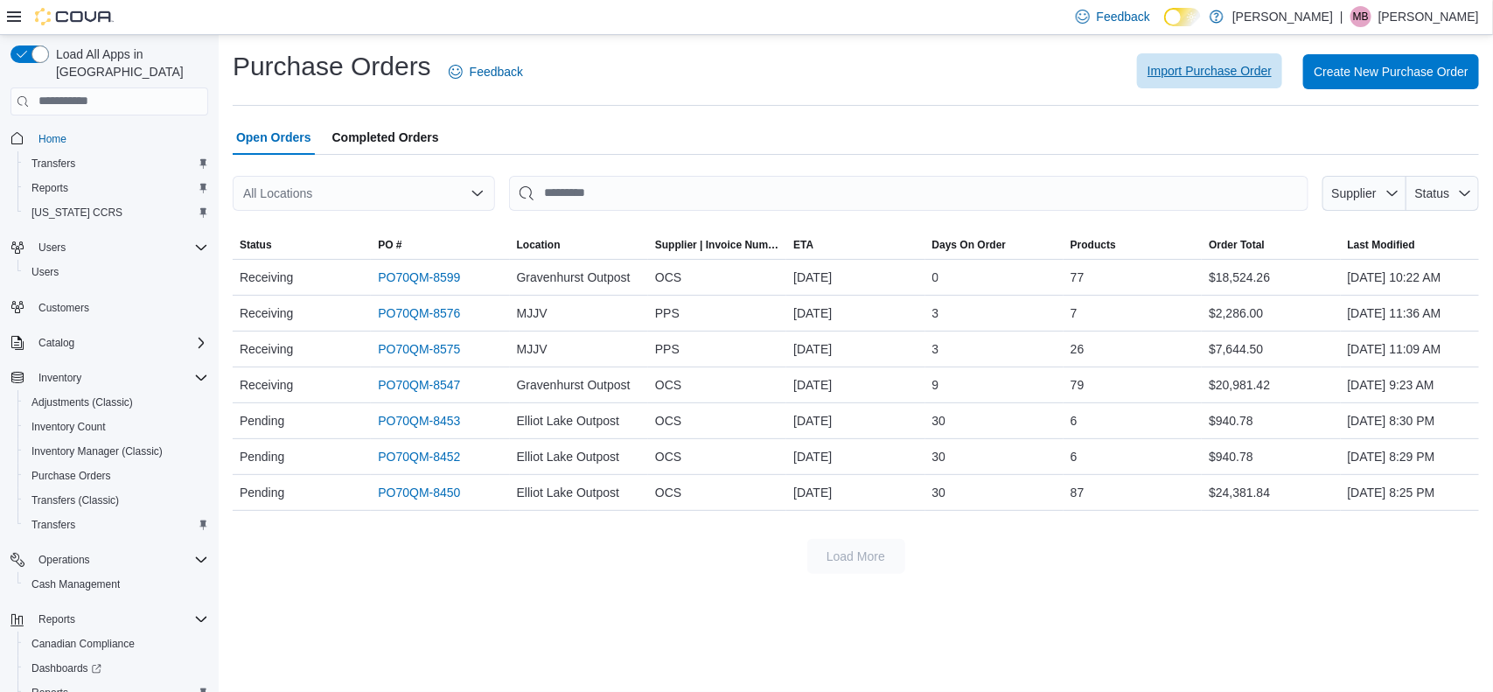
click at [1187, 70] on span "Import Purchase Order" at bounding box center [1210, 70] width 124 height 17
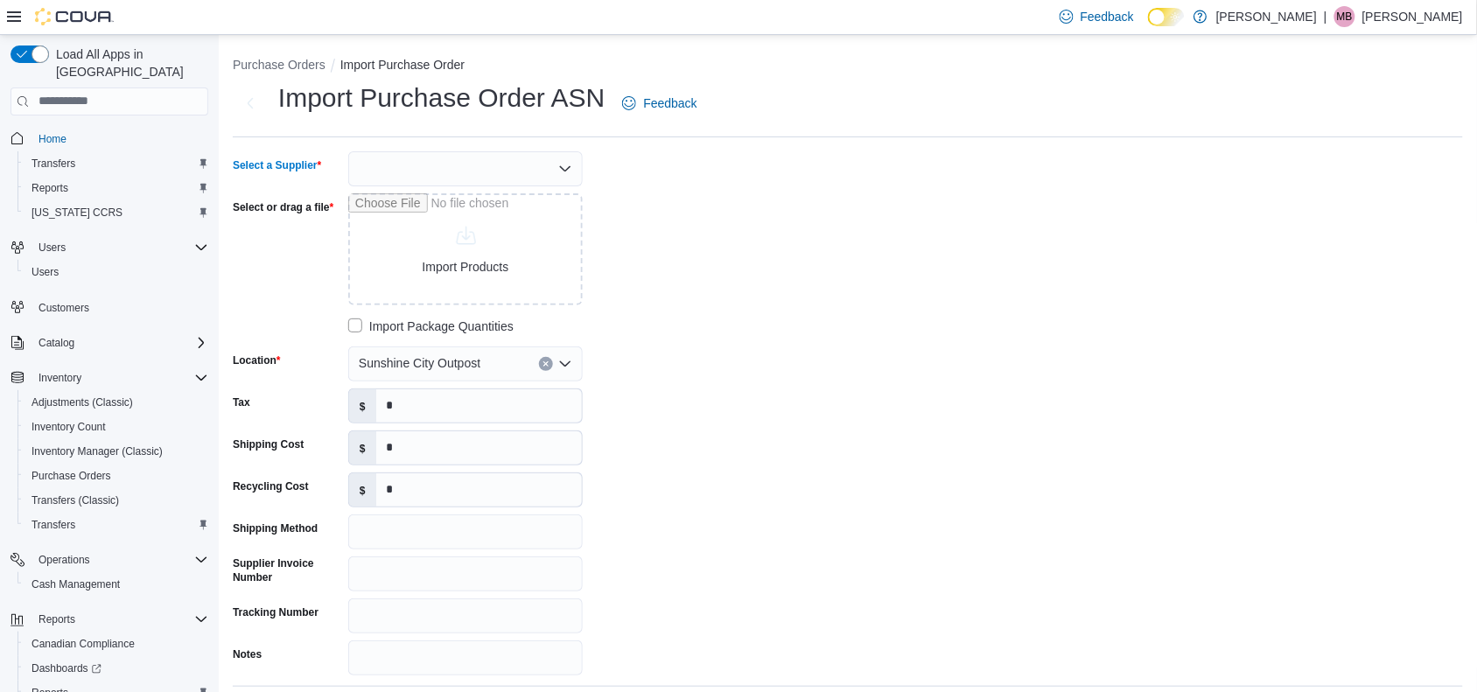
click at [561, 168] on icon "Open list of options" at bounding box center [565, 169] width 14 height 14
click at [466, 256] on span "OCS" at bounding box center [476, 259] width 192 height 17
click at [486, 269] on input "Select or drag a file" at bounding box center [465, 249] width 234 height 112
type input "**********"
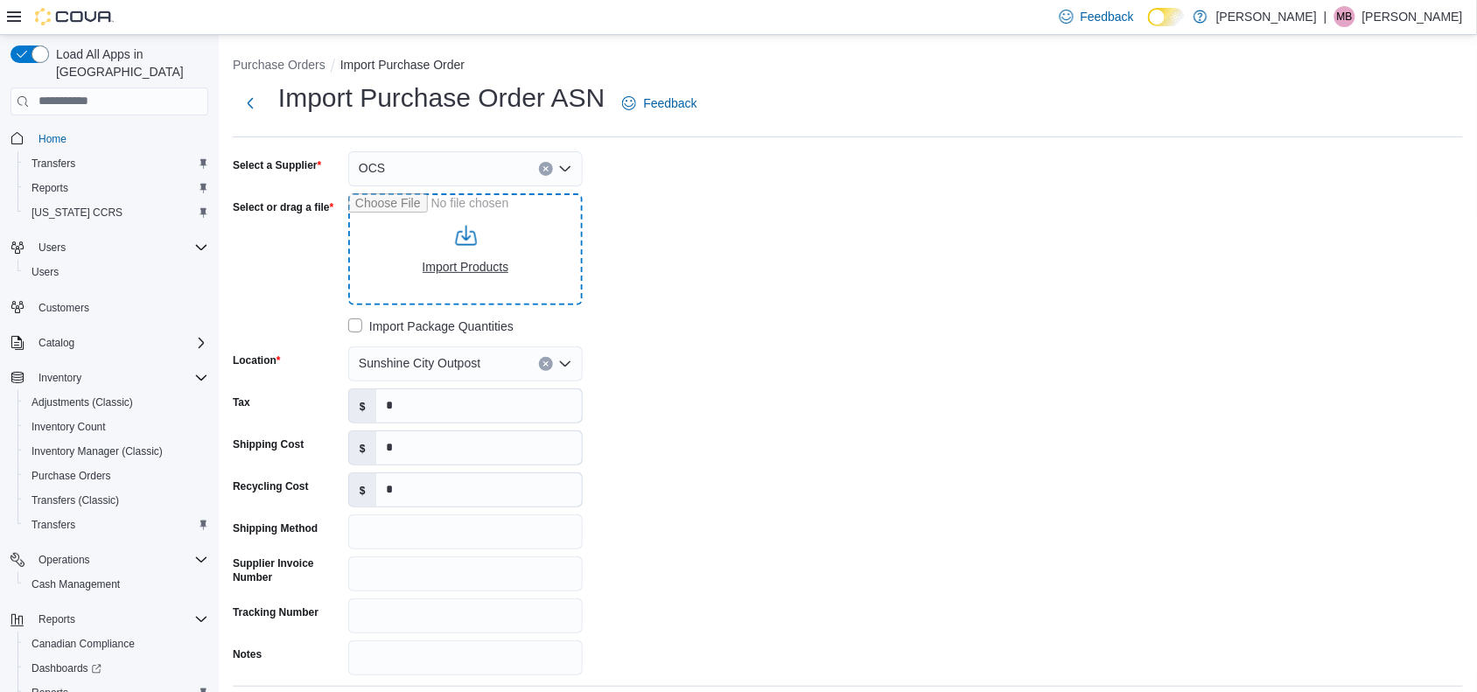
type input "**********"
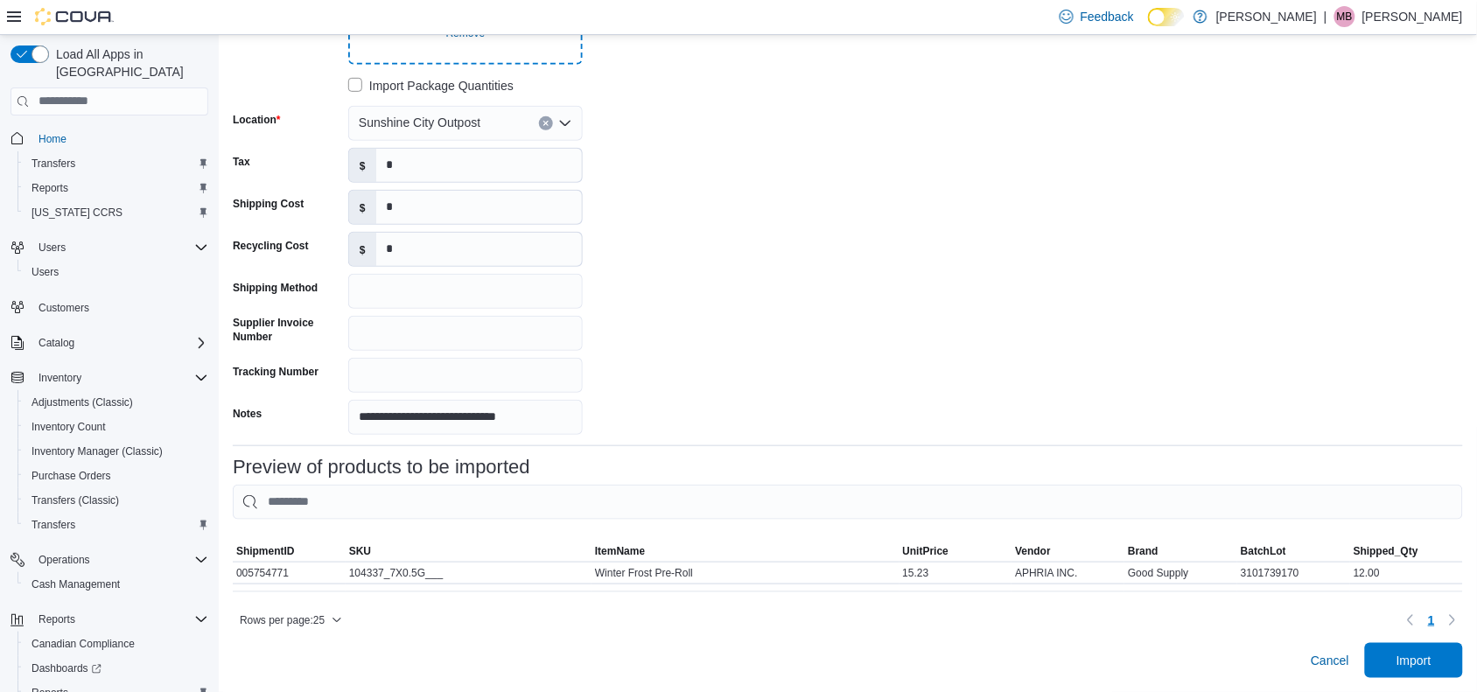
scroll to position [0, 0]
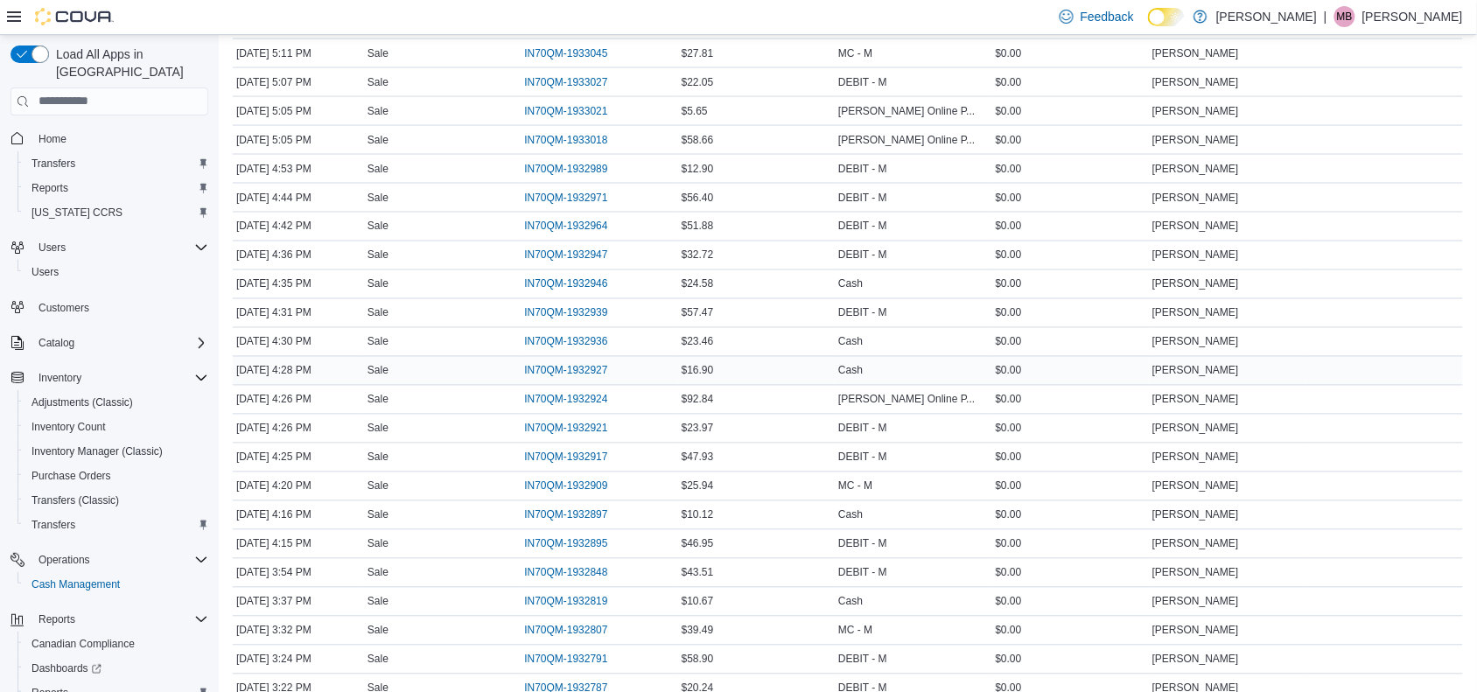
scroll to position [2766, 0]
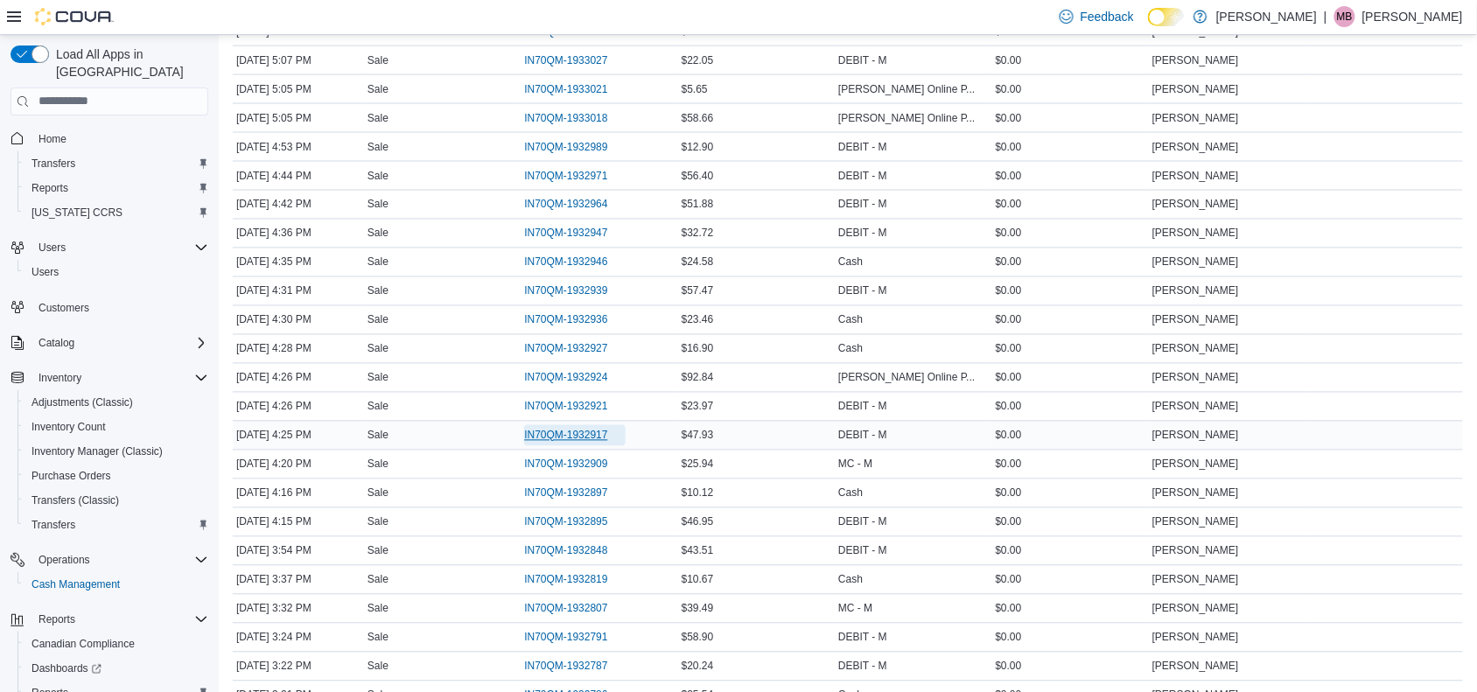
click at [562, 443] on span "IN70QM-1932917" at bounding box center [565, 436] width 83 height 14
click at [569, 414] on span "IN70QM-1932921" at bounding box center [565, 407] width 83 height 14
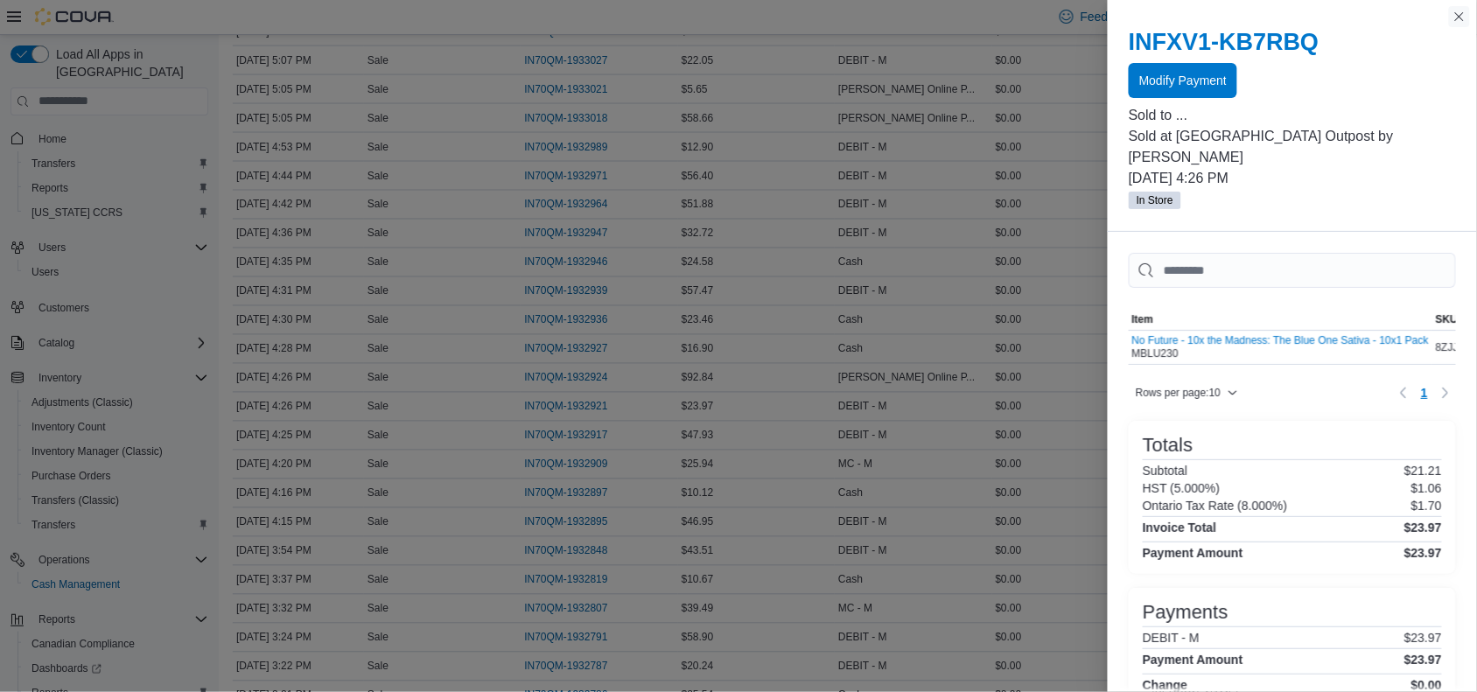
click at [1455, 18] on button "Close this dialog" at bounding box center [1459, 16] width 21 height 21
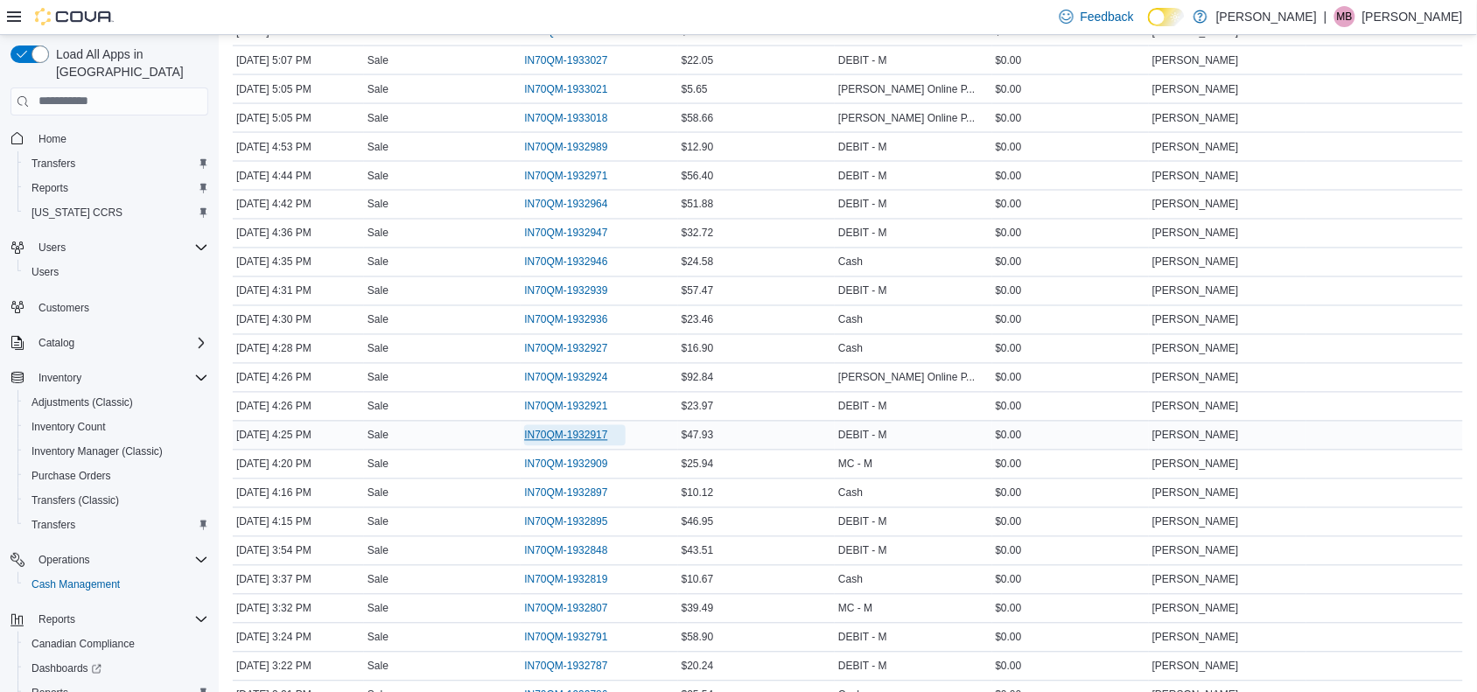
click at [591, 443] on span "IN70QM-1932917" at bounding box center [565, 436] width 83 height 14
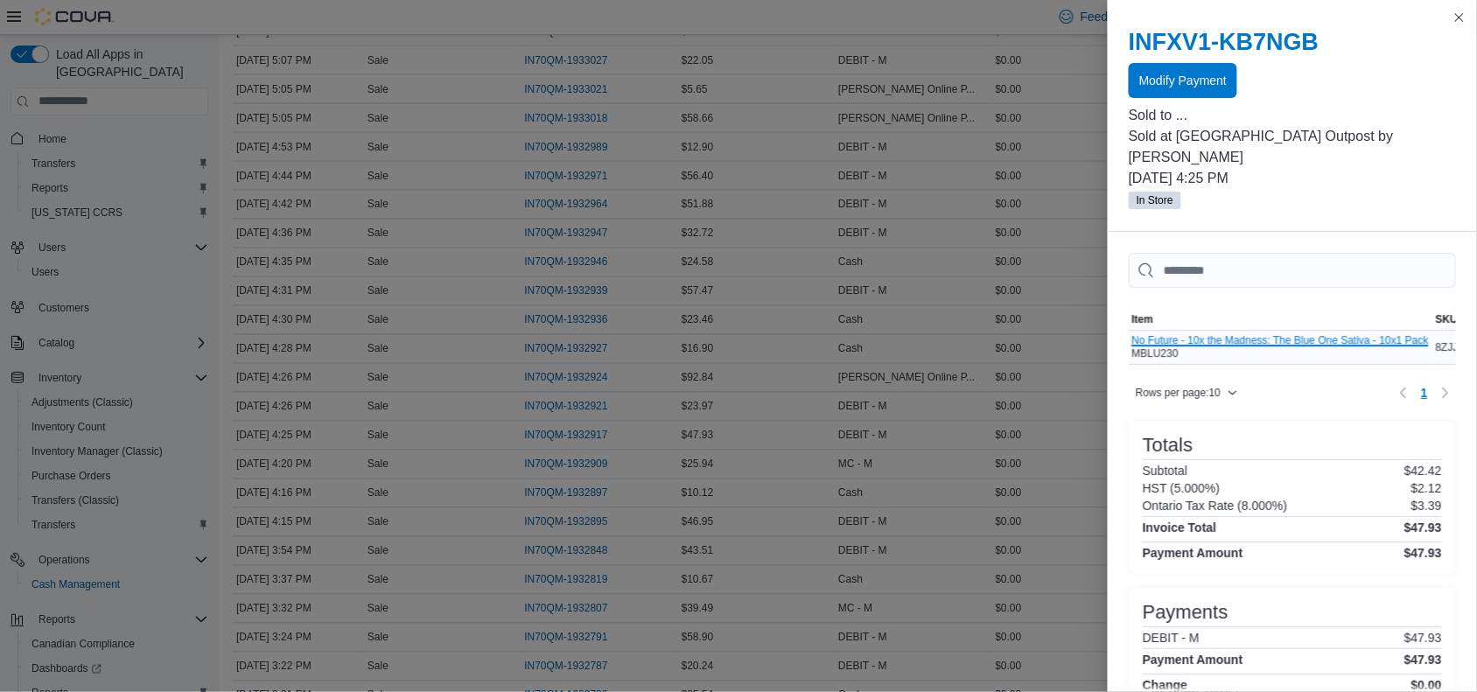
click at [1352, 334] on button "No Future - 10x the Madness: The Blue One Sativa - 10x1 Pack" at bounding box center [1280, 340] width 297 height 12
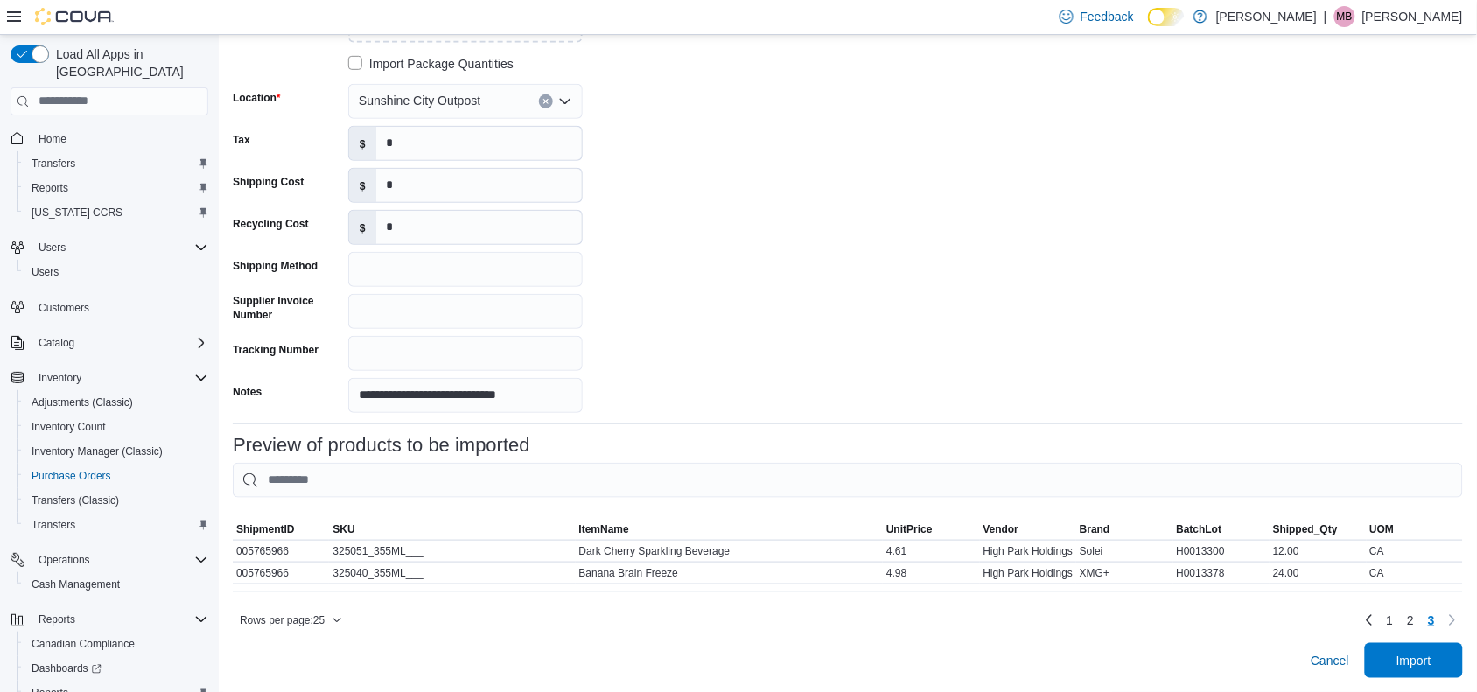
scroll to position [278, 0]
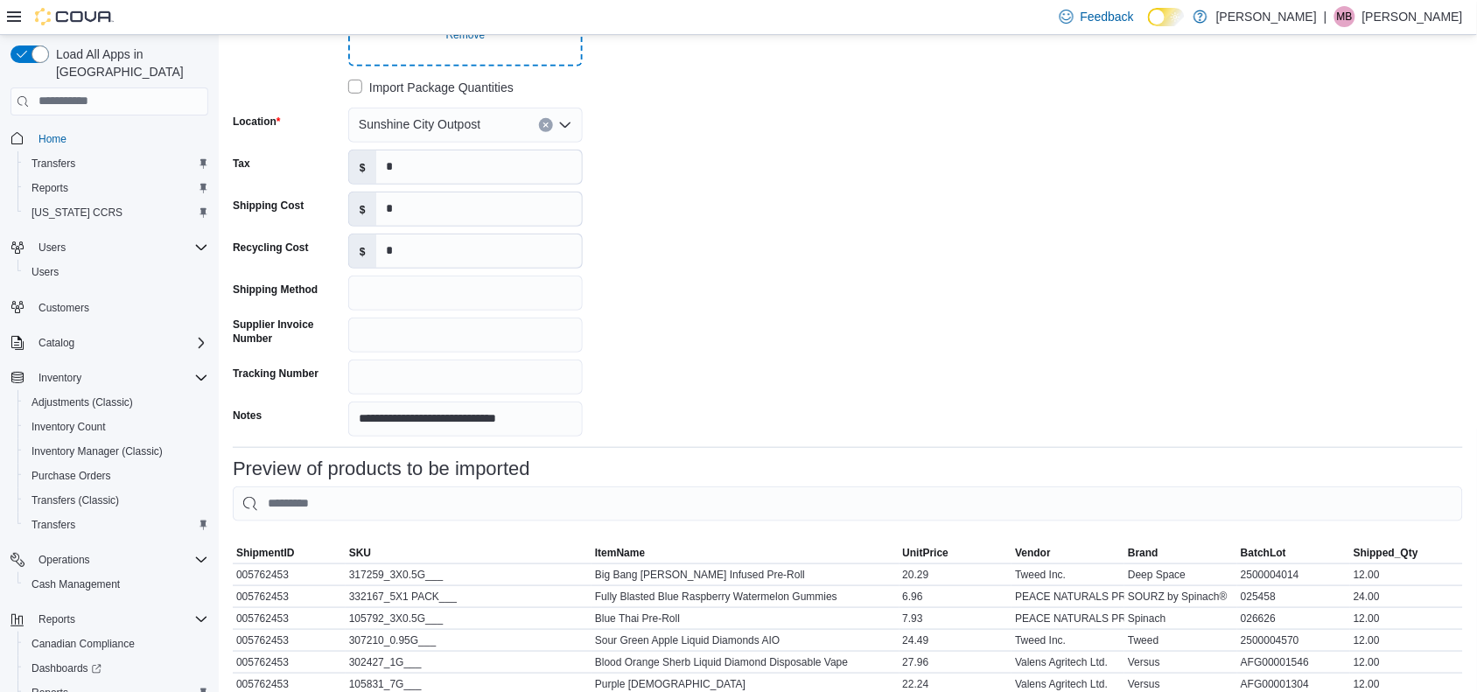
scroll to position [367, 0]
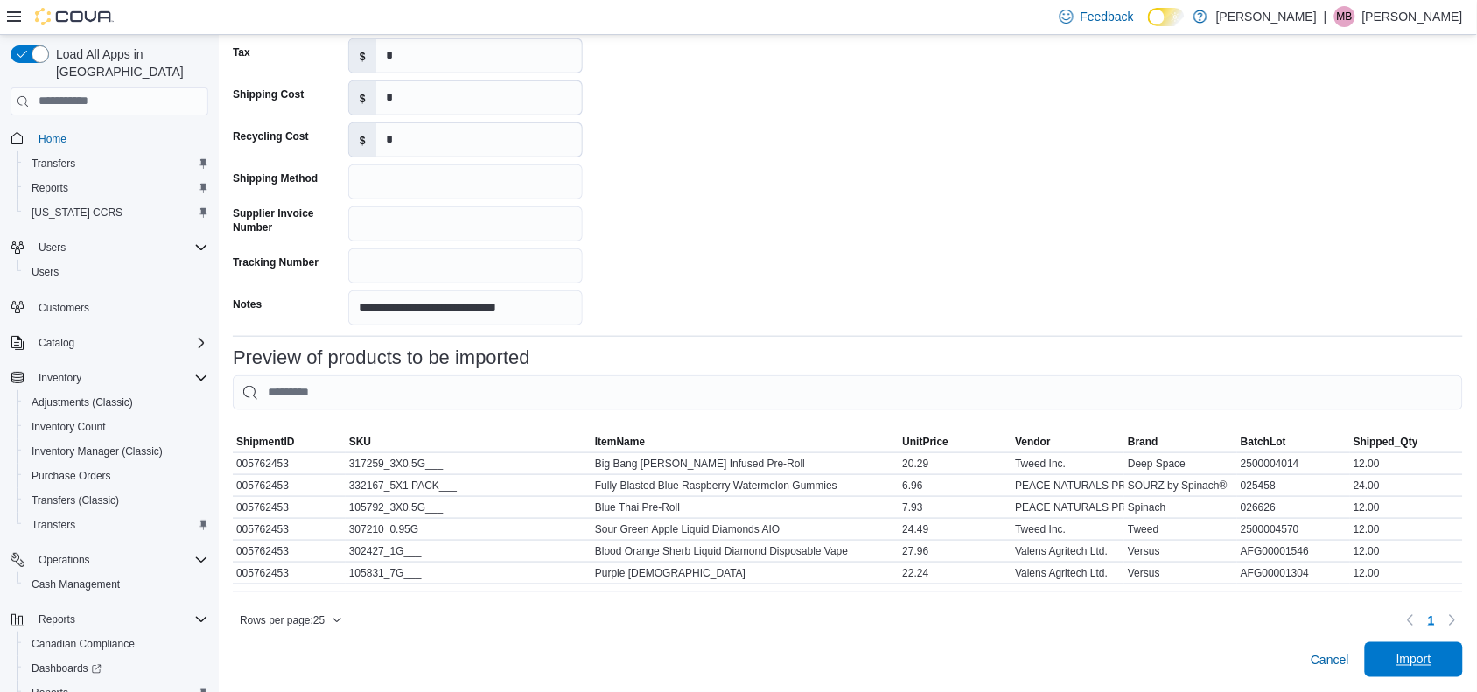
click at [1428, 657] on span "Import" at bounding box center [1413, 659] width 35 height 17
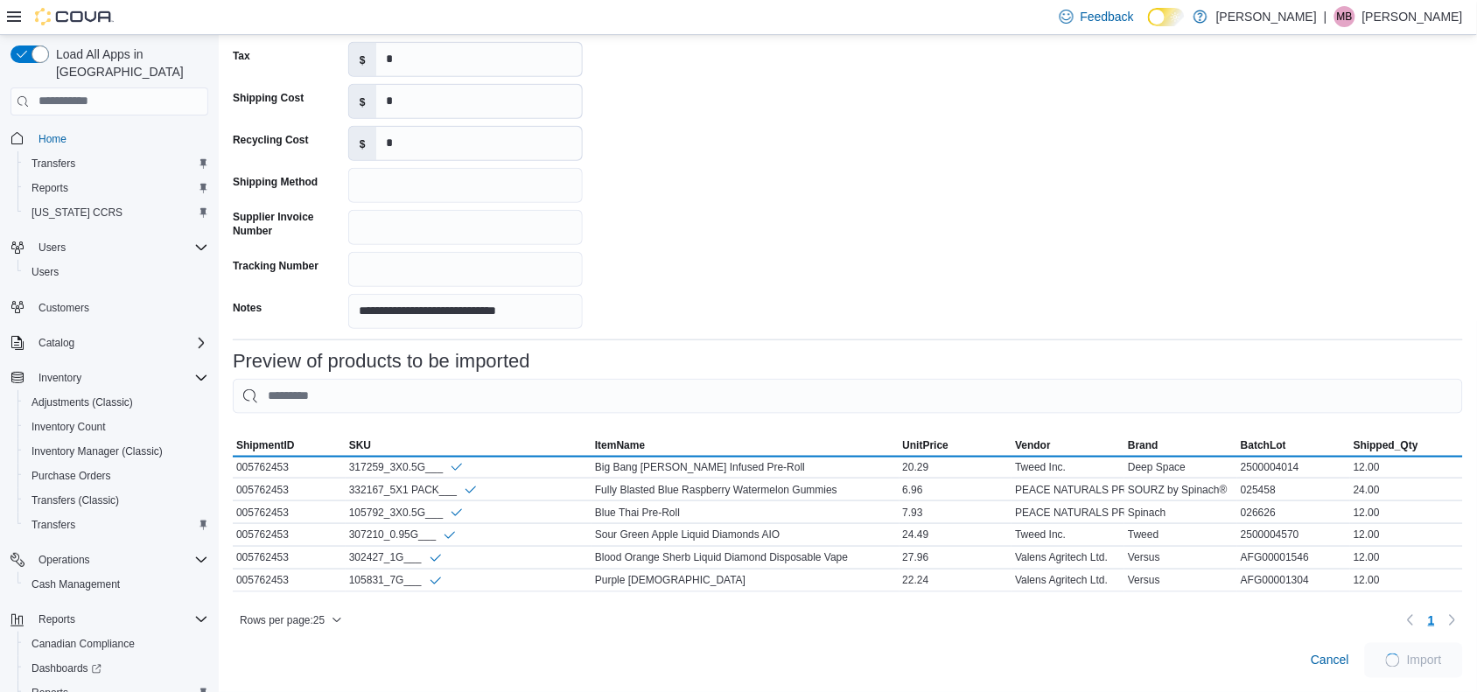
scroll to position [360, 0]
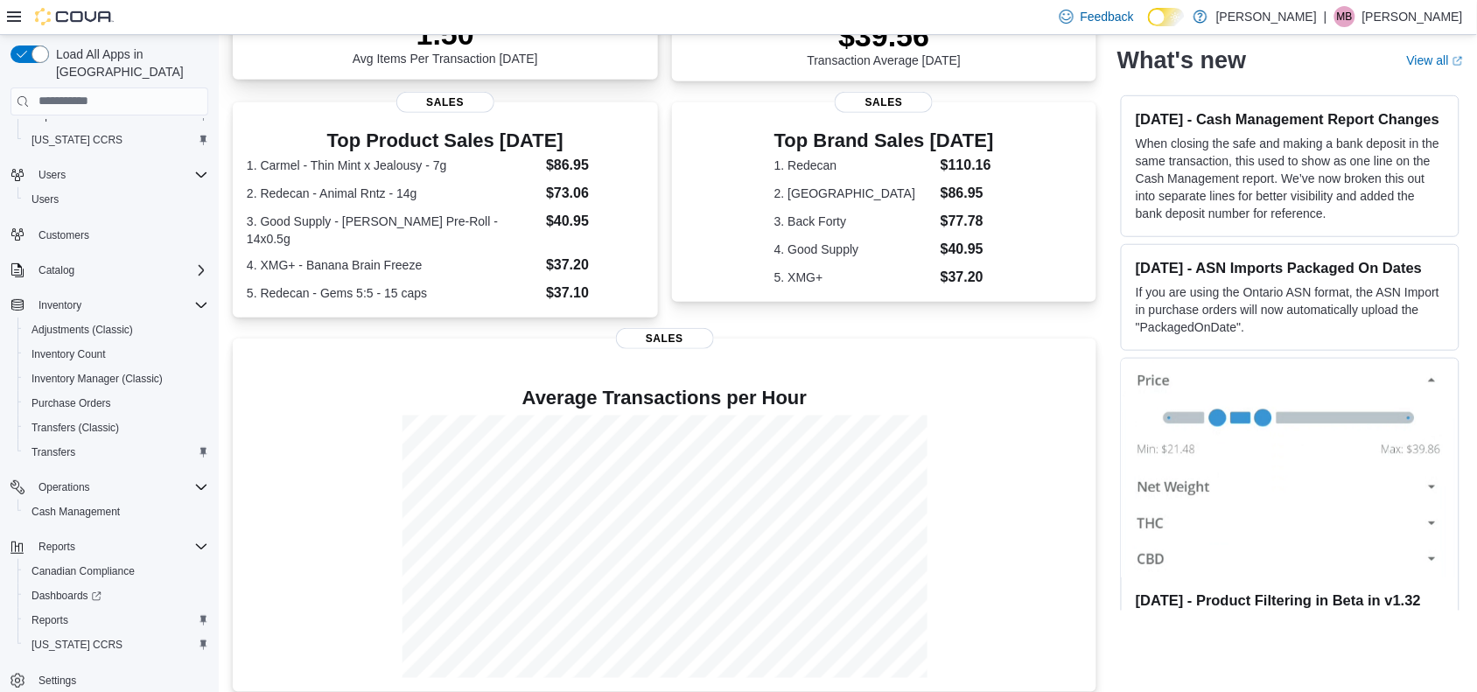
scroll to position [311, 0]
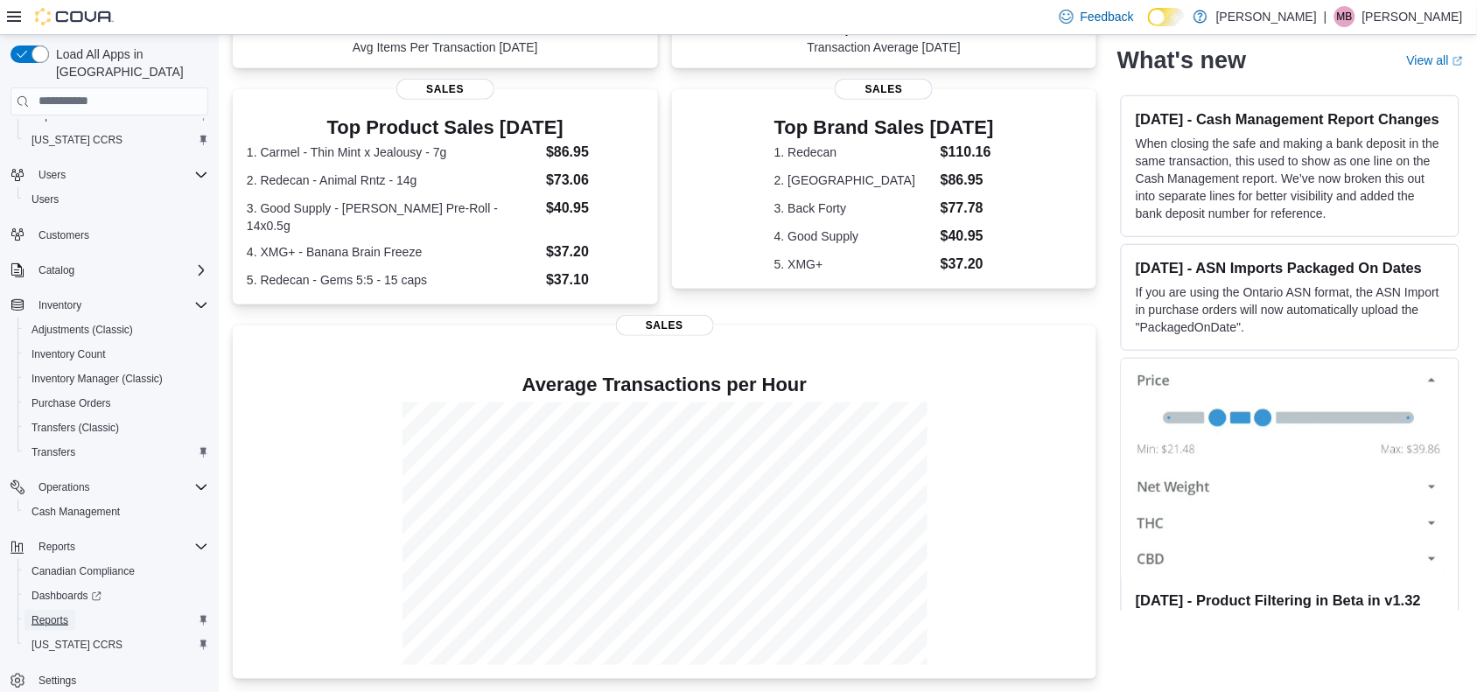
click at [71, 610] on link "Reports" at bounding box center [49, 620] width 51 height 21
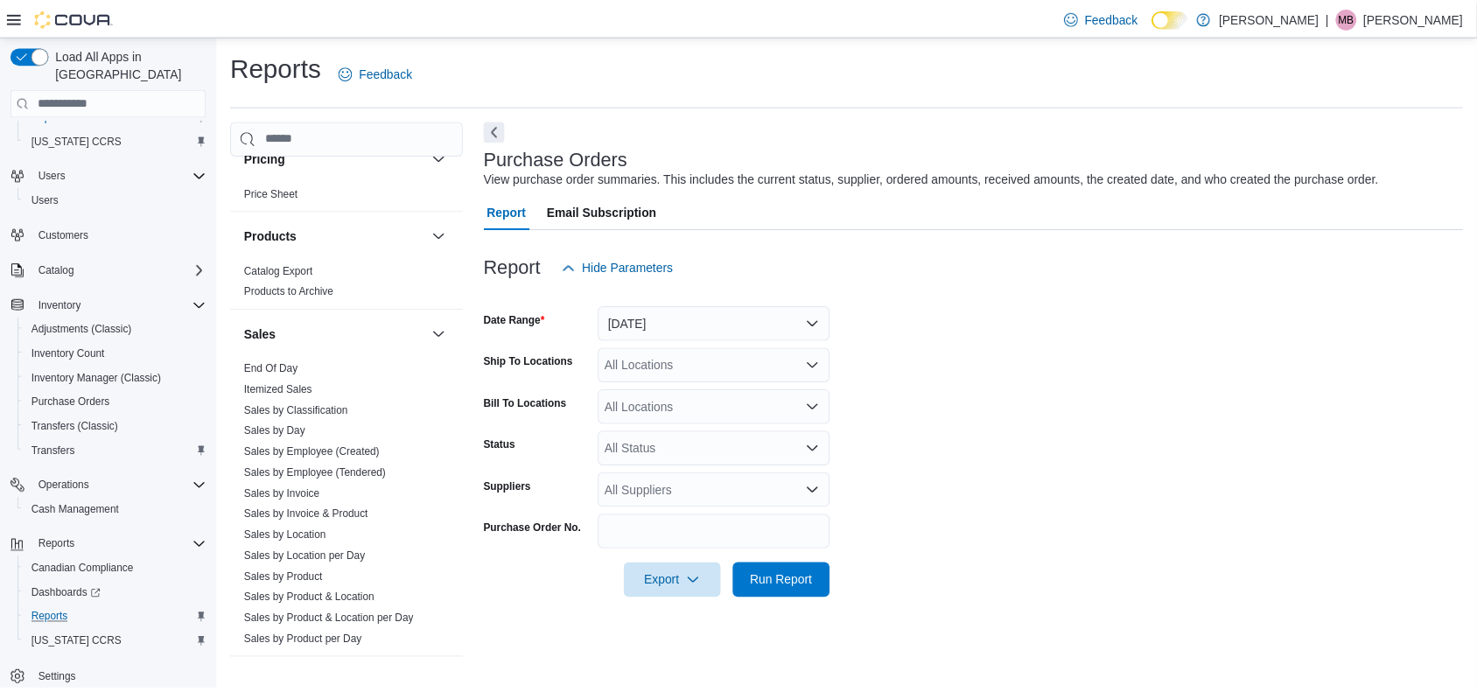
scroll to position [1093, 0]
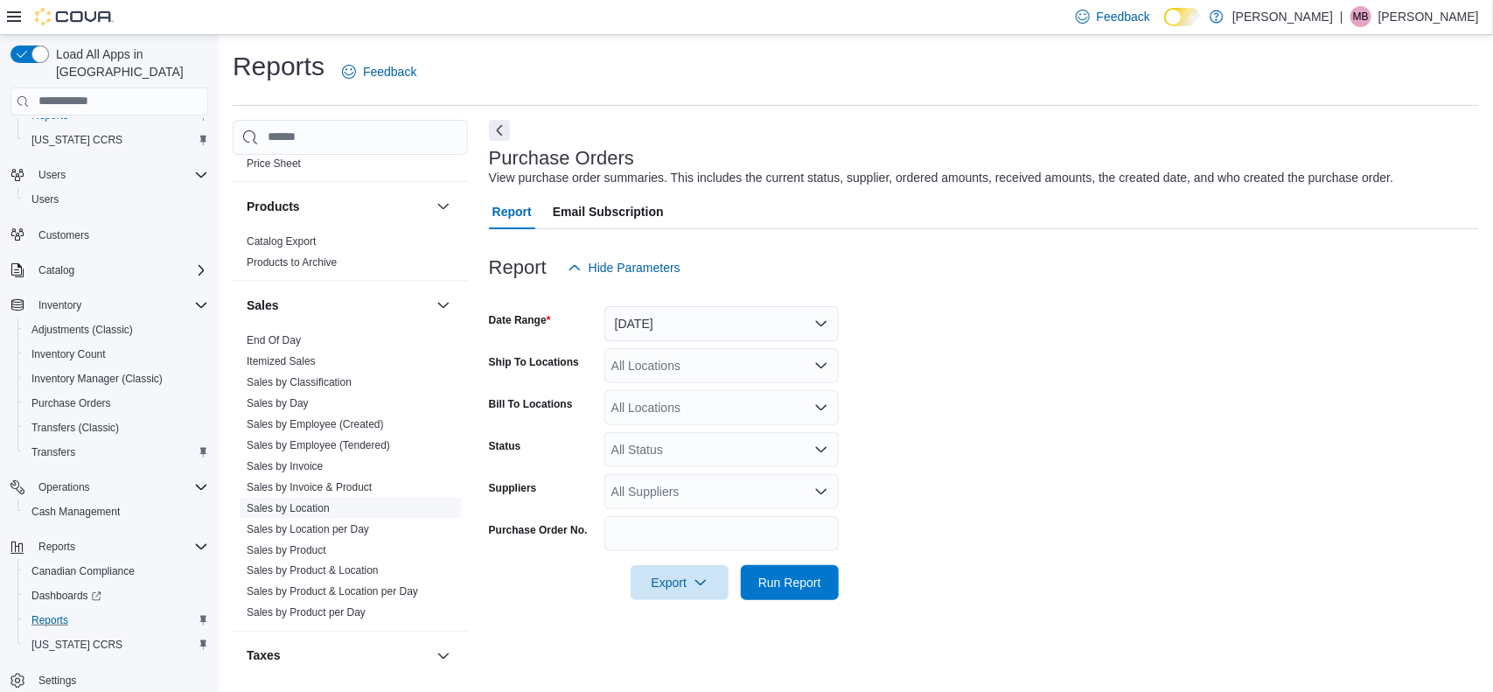
click at [318, 508] on link "Sales by Location" at bounding box center [288, 508] width 83 height 12
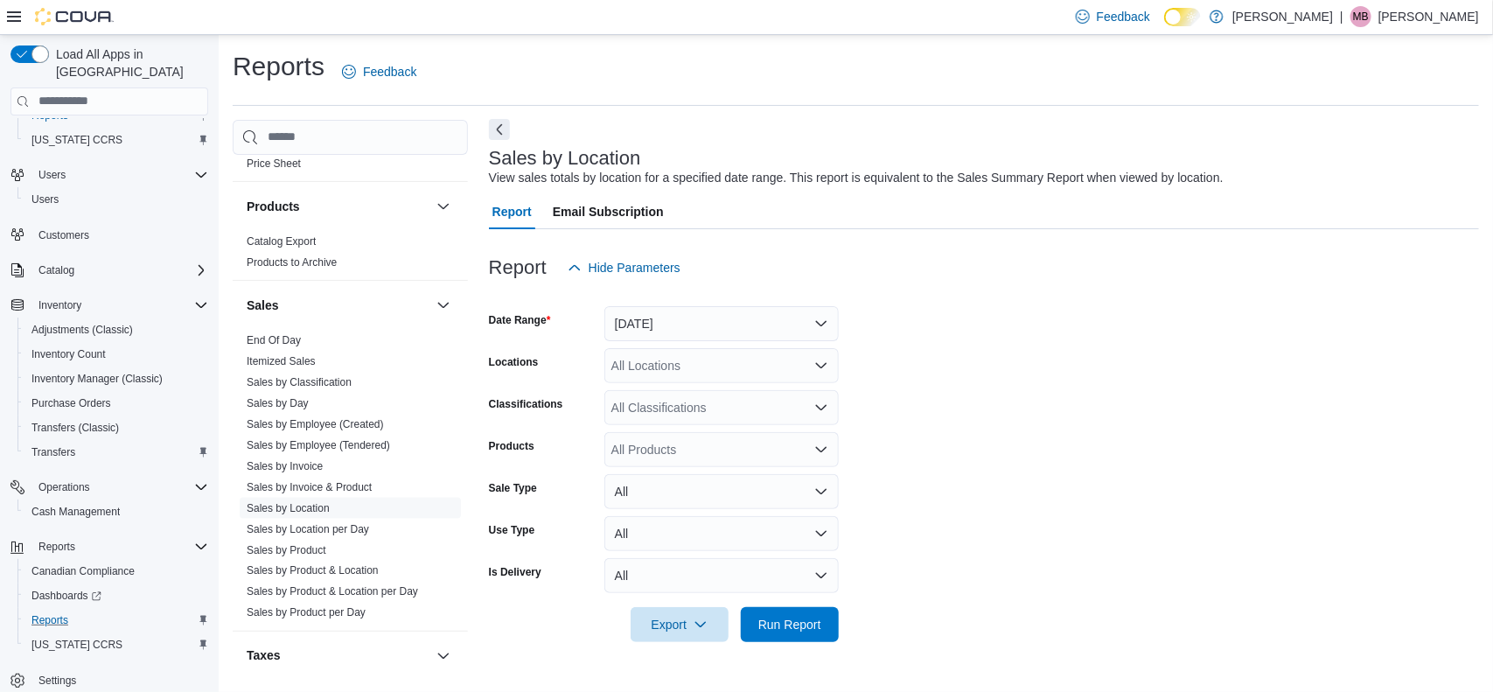
click at [500, 133] on button "Next" at bounding box center [499, 129] width 21 height 21
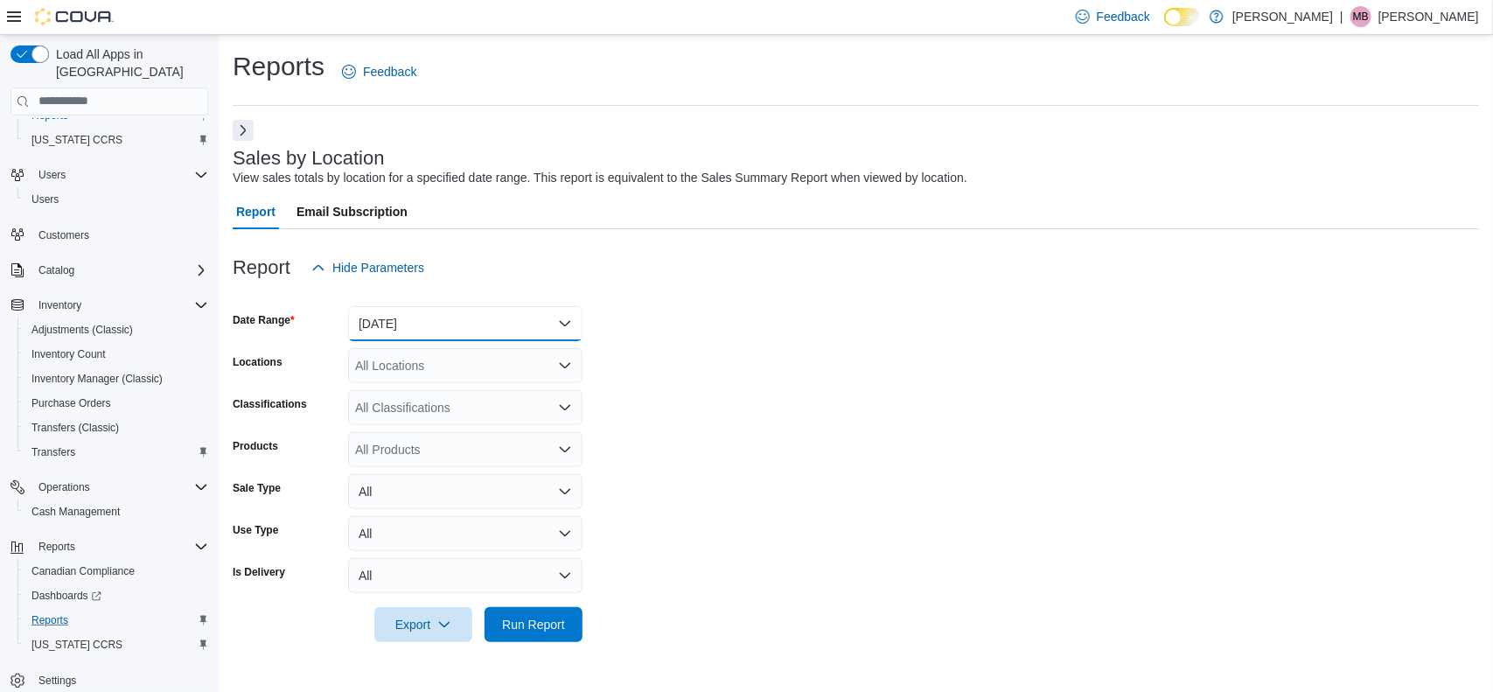
click at [575, 320] on button "[DATE]" at bounding box center [465, 323] width 234 height 35
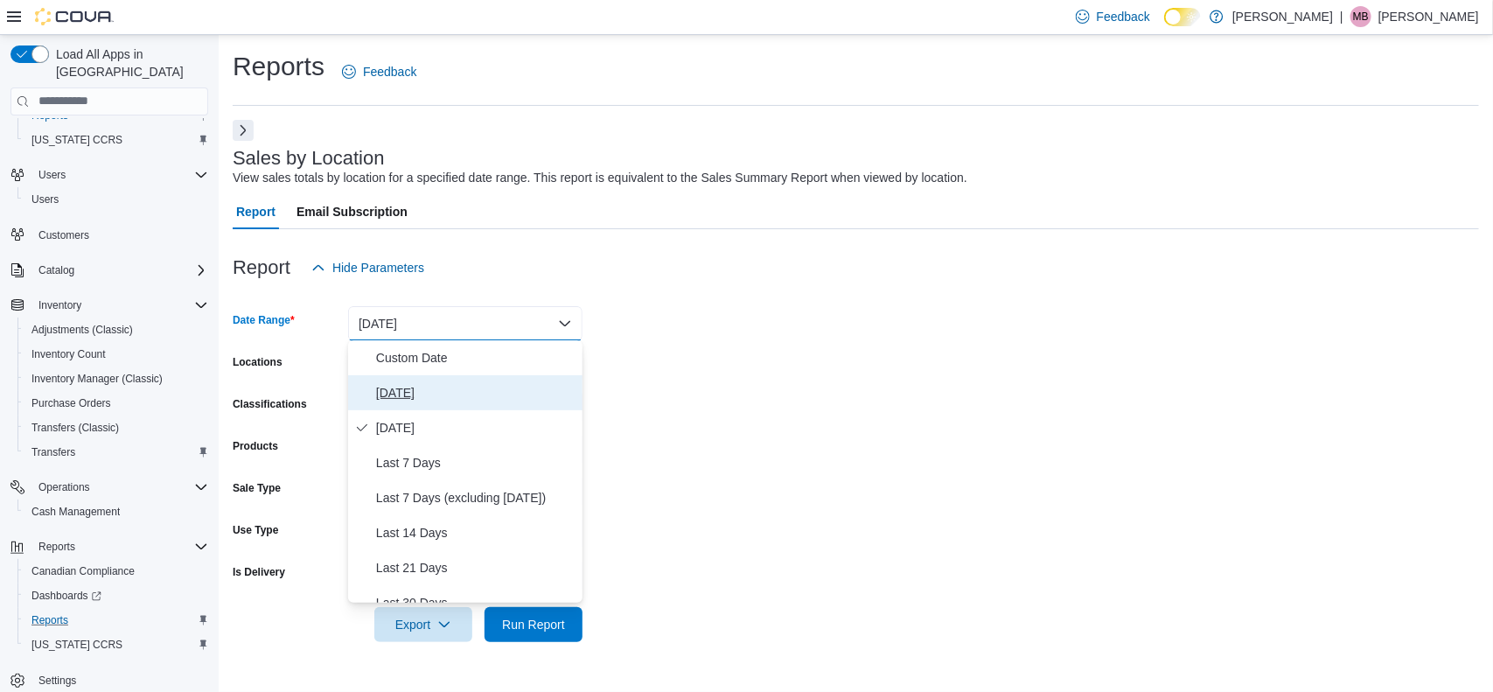
click at [429, 396] on span "[DATE]" at bounding box center [475, 392] width 199 height 21
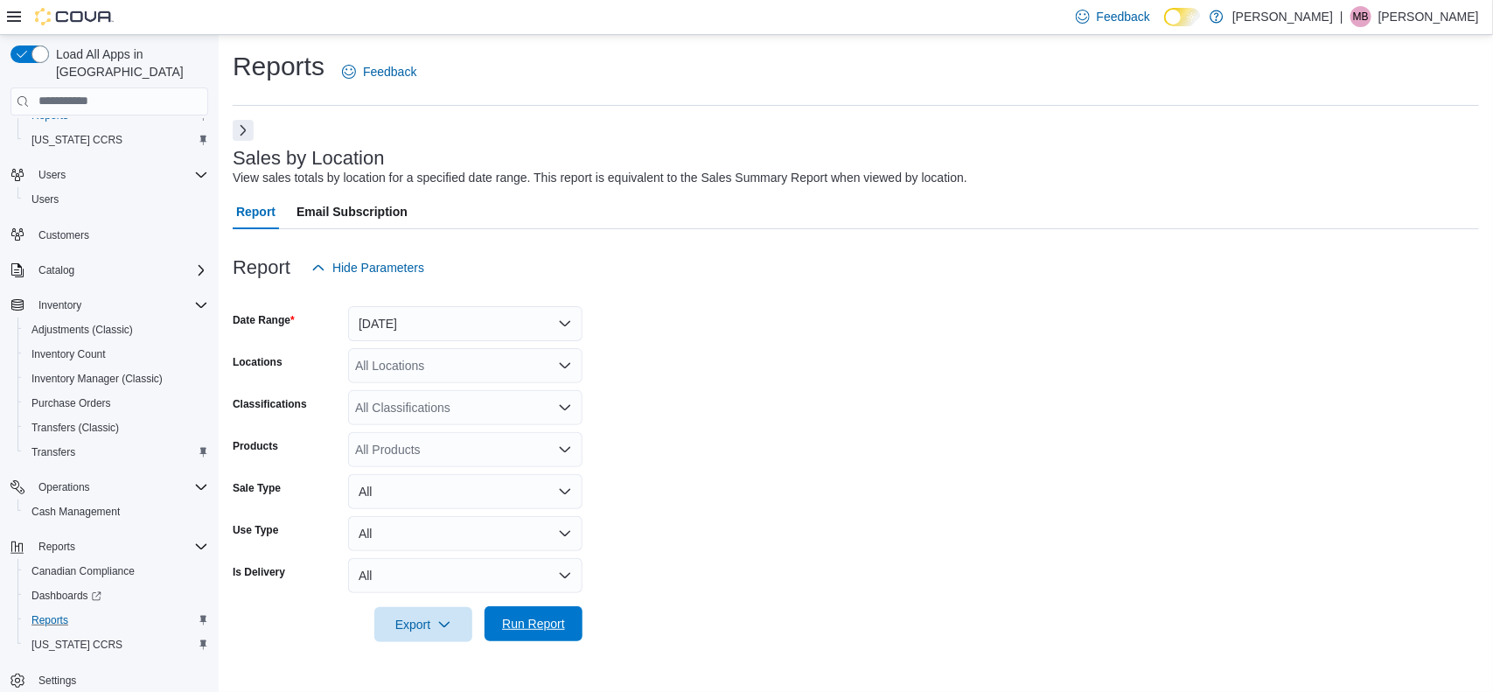
click at [535, 630] on span "Run Report" at bounding box center [533, 623] width 63 height 17
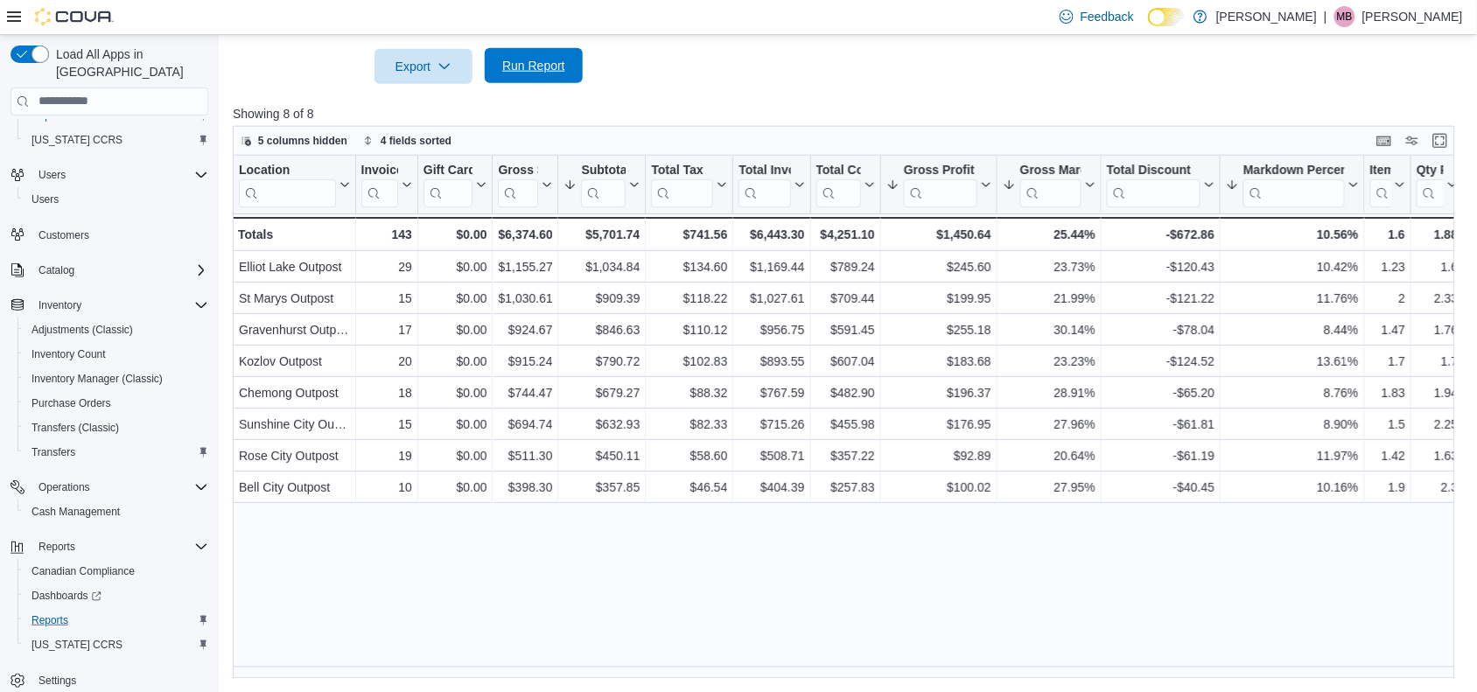
click at [532, 70] on span "Run Report" at bounding box center [533, 65] width 63 height 17
click at [549, 59] on span "Run Report" at bounding box center [533, 65] width 63 height 17
